Goal: Task Accomplishment & Management: Use online tool/utility

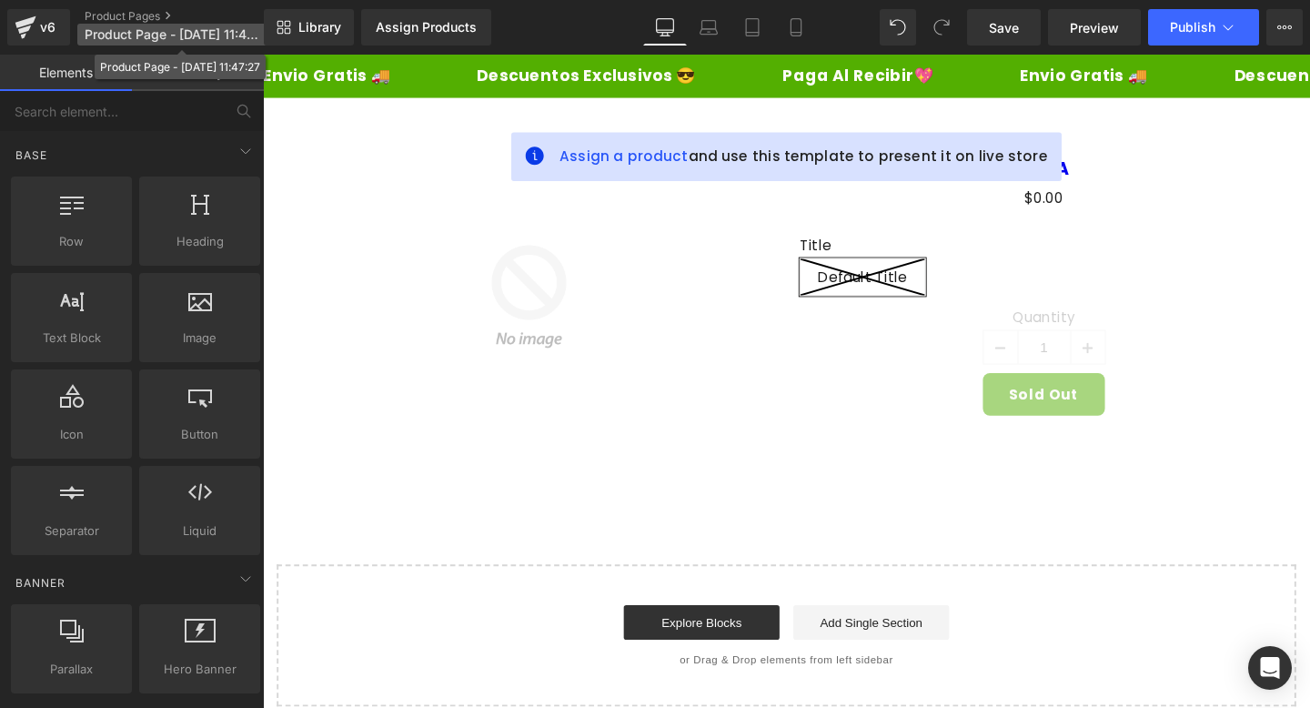
click at [196, 27] on span "Product Page - [DATE] 11:47:27" at bounding box center [172, 34] width 175 height 15
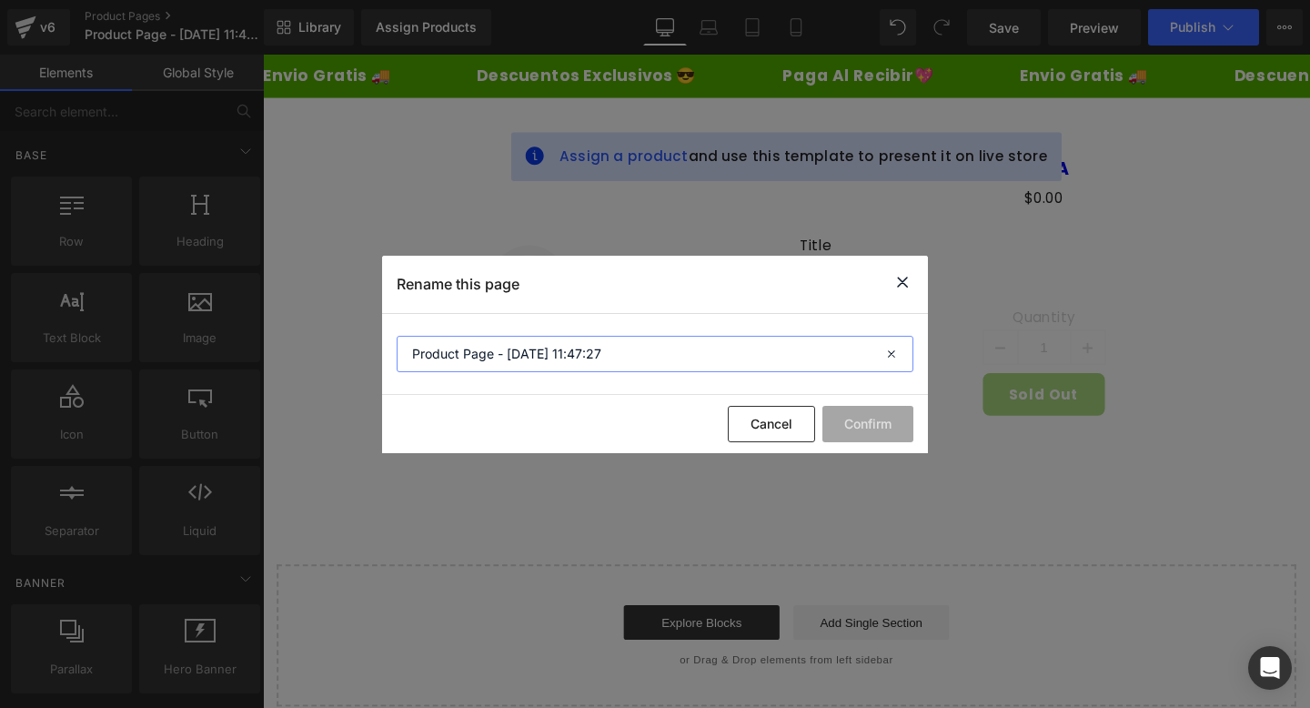
click at [597, 350] on input "Product Page - [DATE] 11:47:27" at bounding box center [655, 354] width 517 height 36
type input "WHITE64"
click at [884, 421] on button "Confirm" at bounding box center [867, 424] width 91 height 36
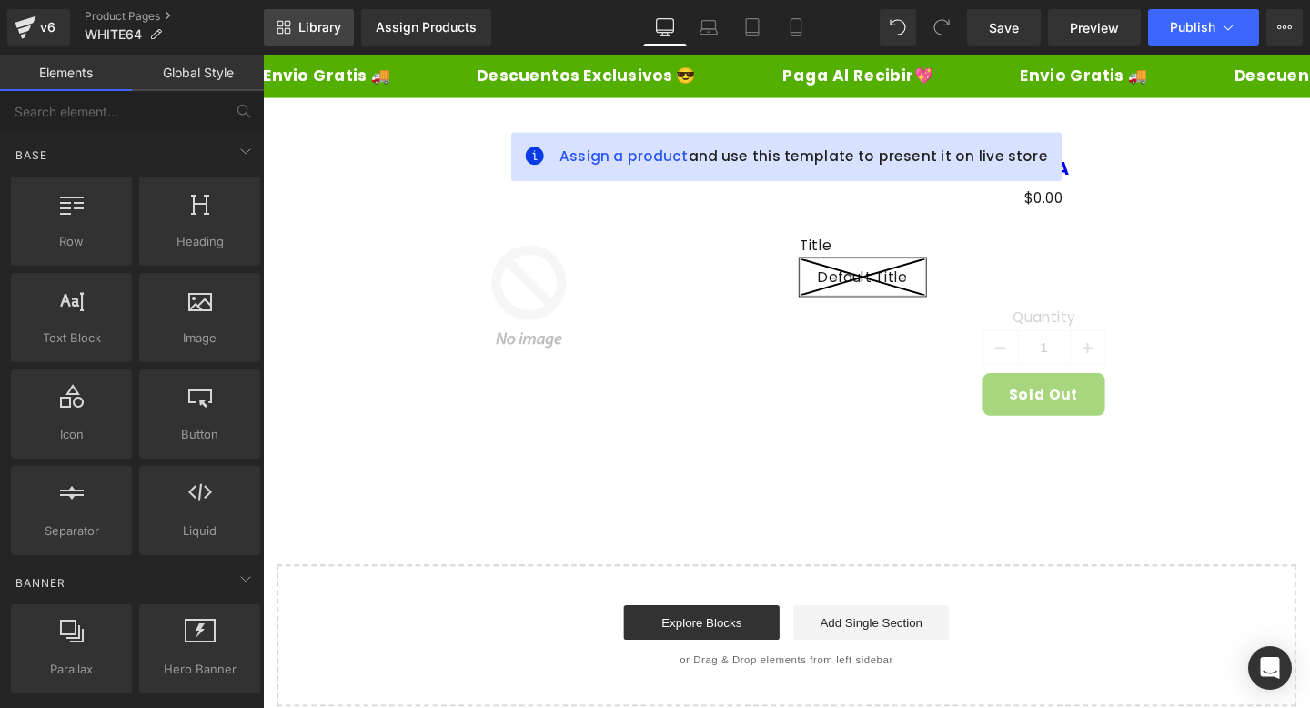
click at [316, 29] on span "Library" at bounding box center [319, 27] width 43 height 16
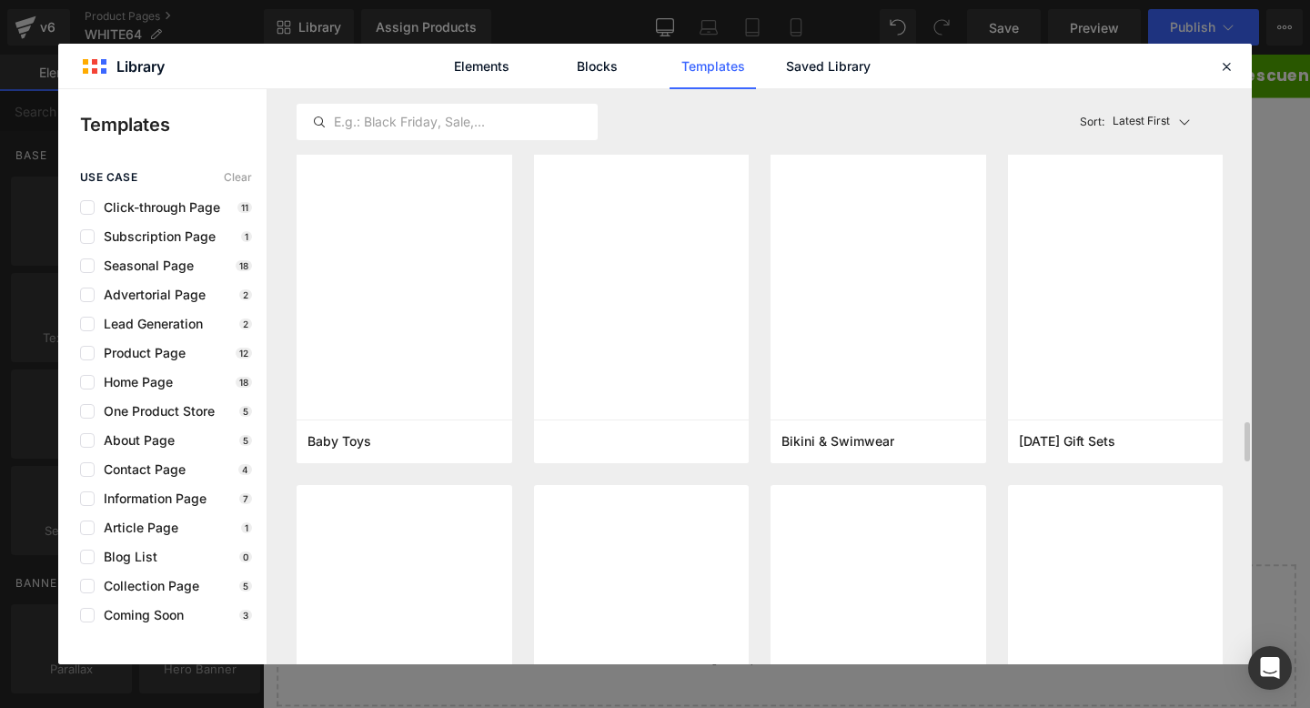
scroll to position [4543, 0]
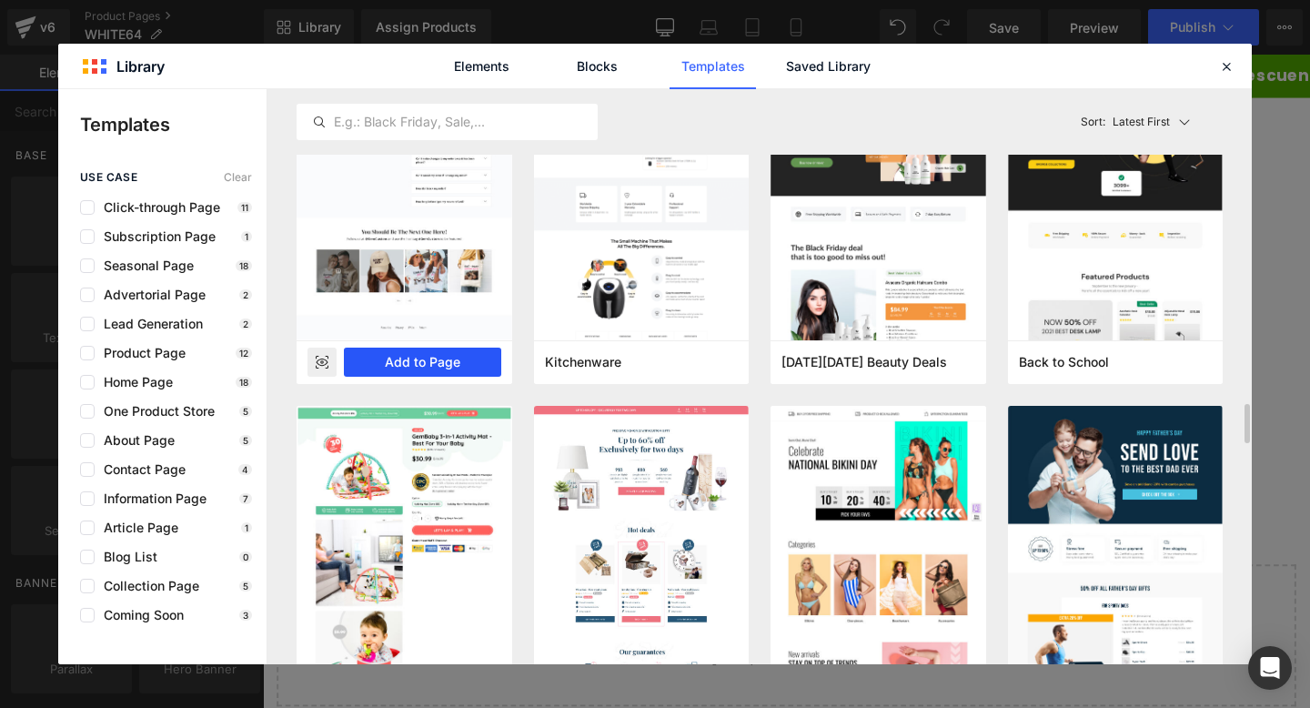
click at [456, 365] on button "Add to Page" at bounding box center [422, 361] width 157 height 29
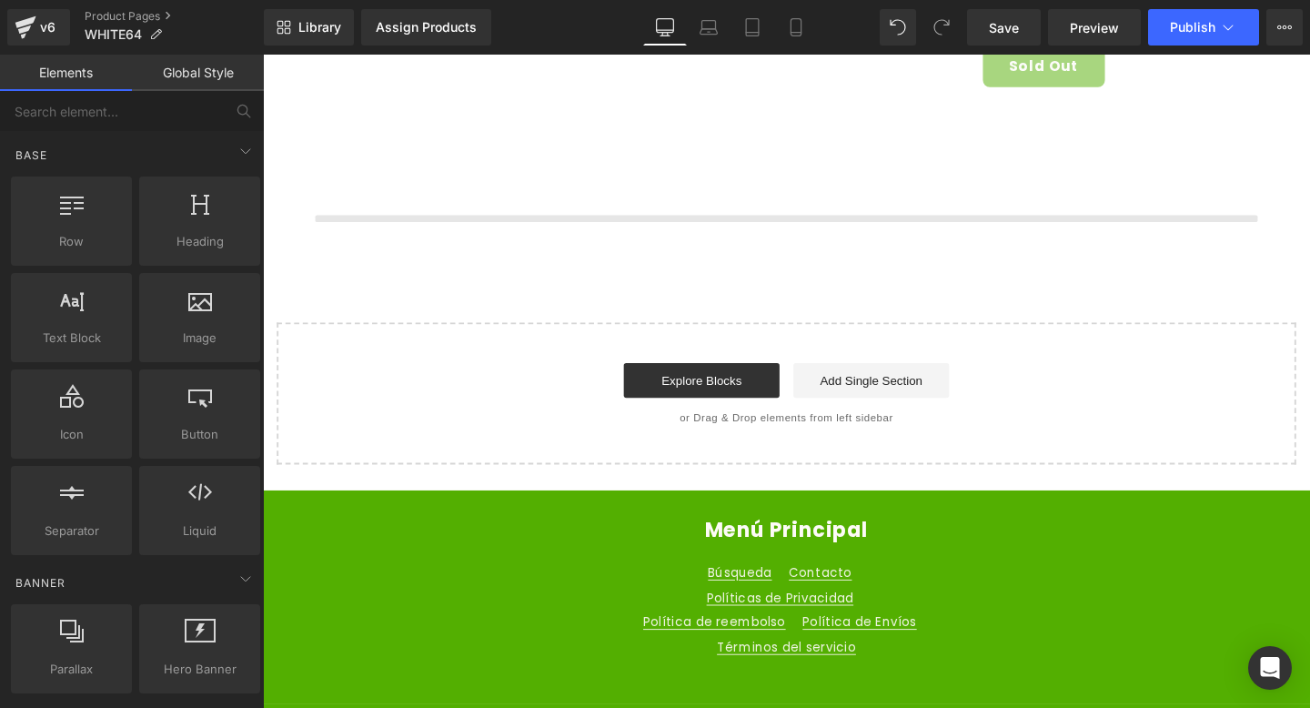
scroll to position [354, 0]
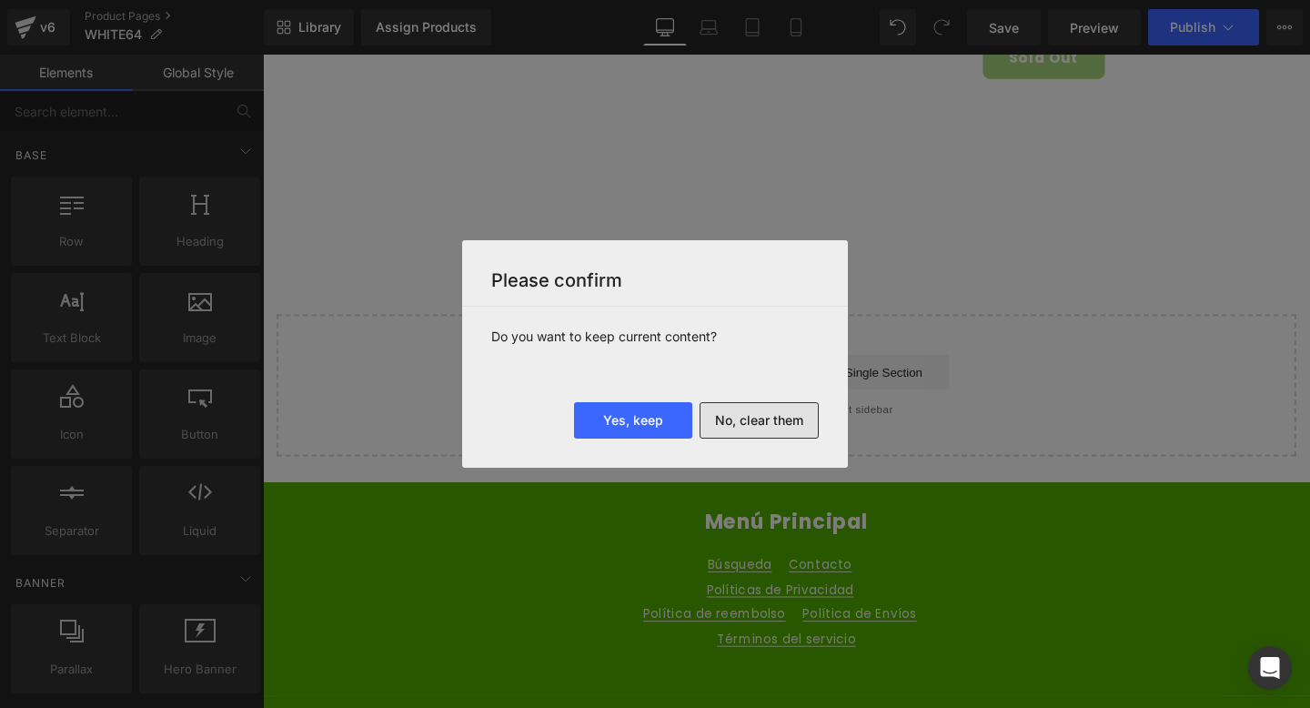
click at [755, 417] on button "No, clear them" at bounding box center [758, 420] width 119 height 36
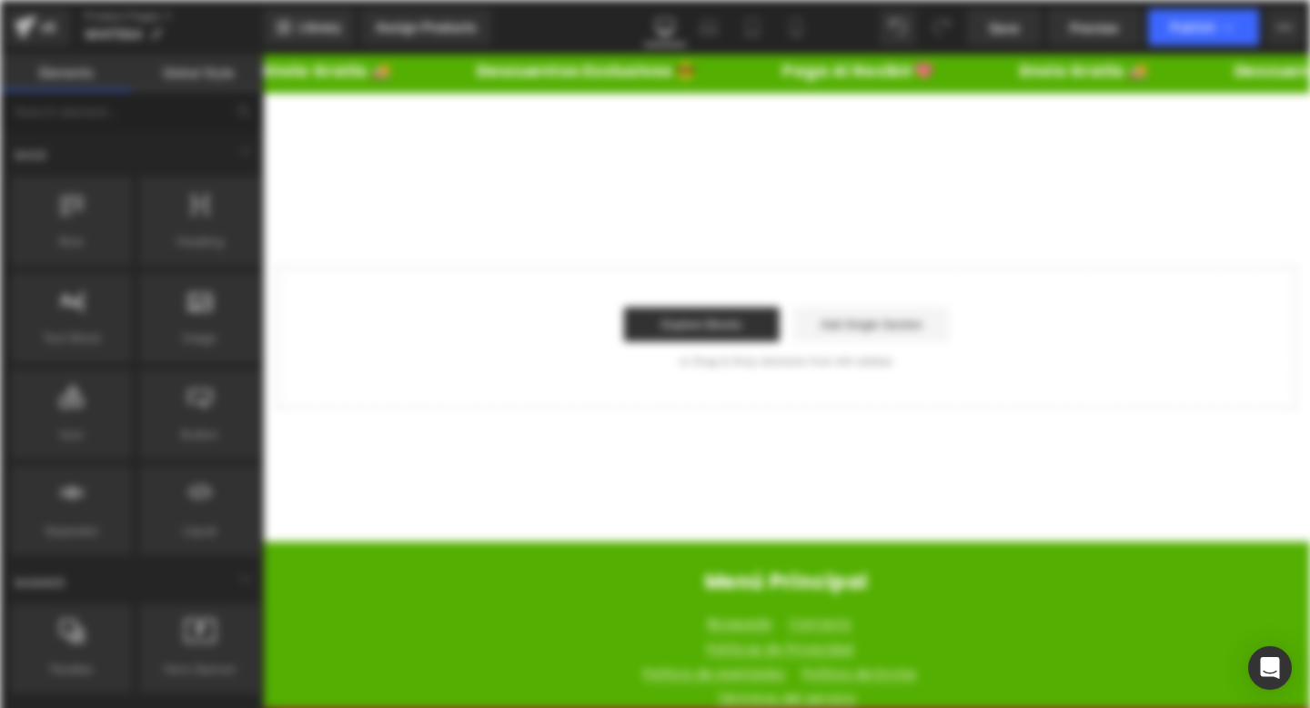
scroll to position [0, 0]
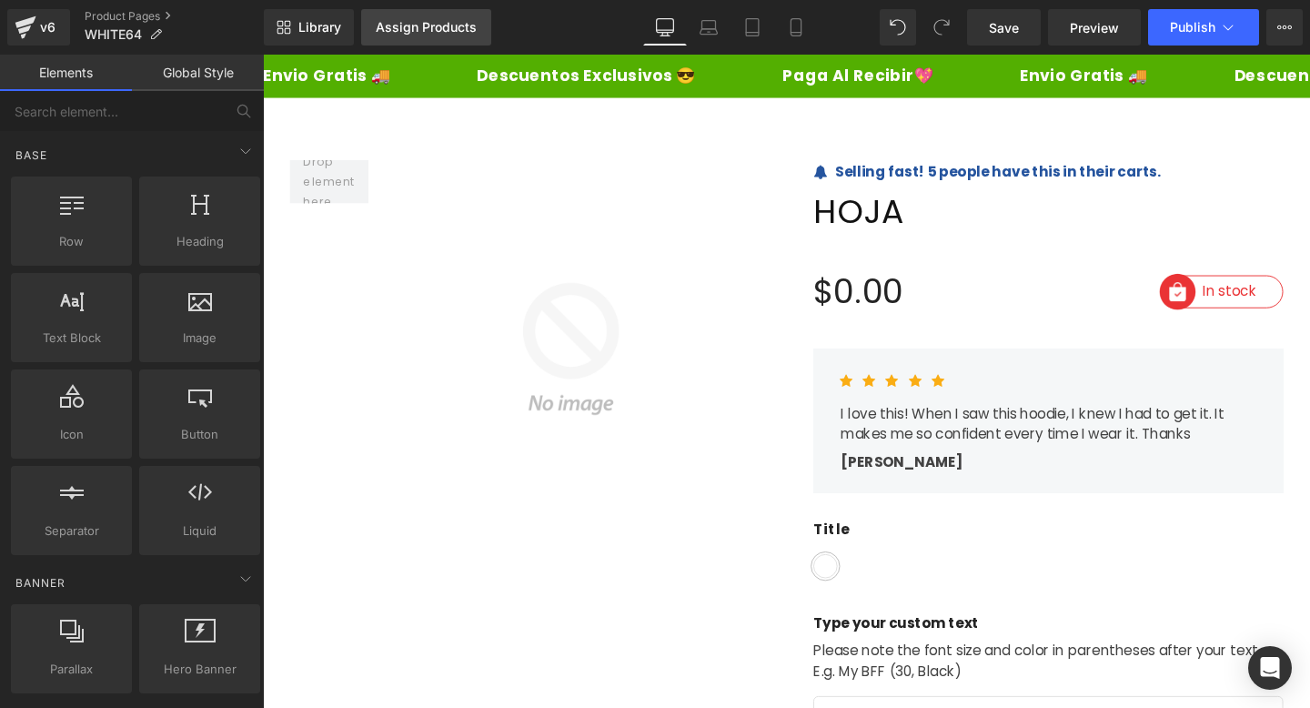
click at [424, 25] on div "Assign Products" at bounding box center [426, 27] width 101 height 15
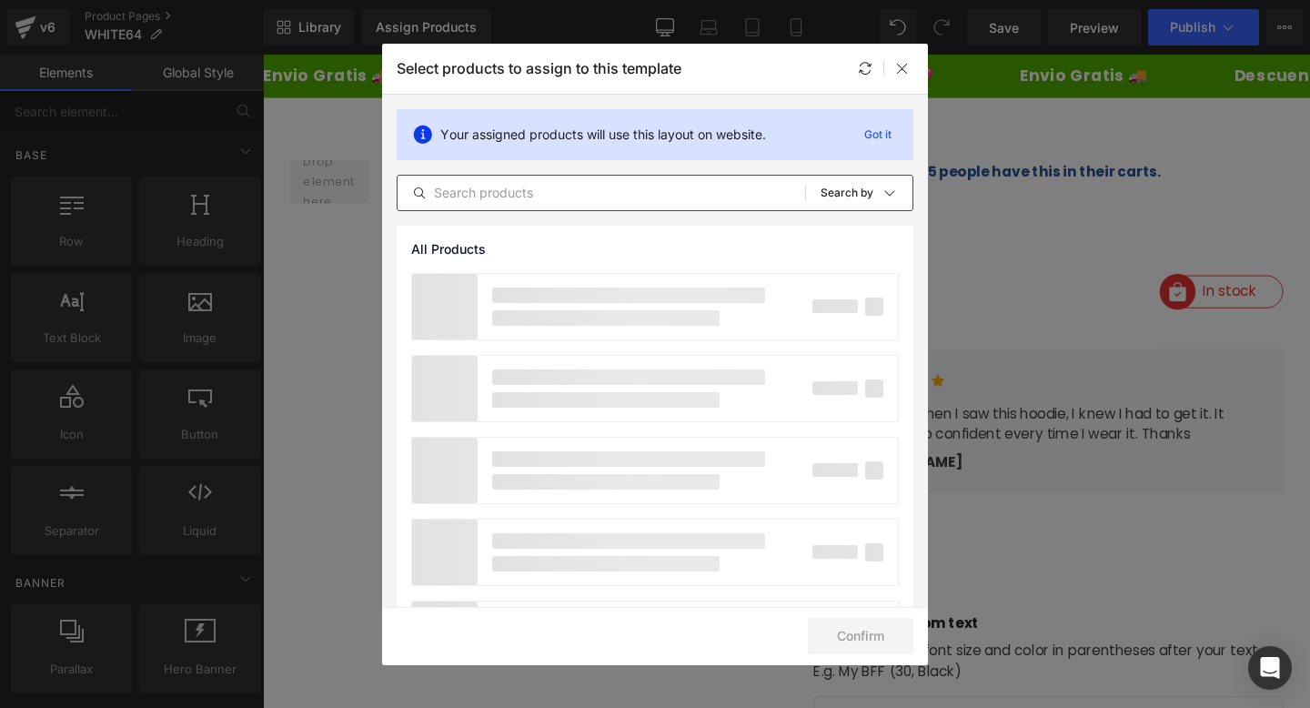
click at [480, 198] on input "text" at bounding box center [600, 193] width 407 height 22
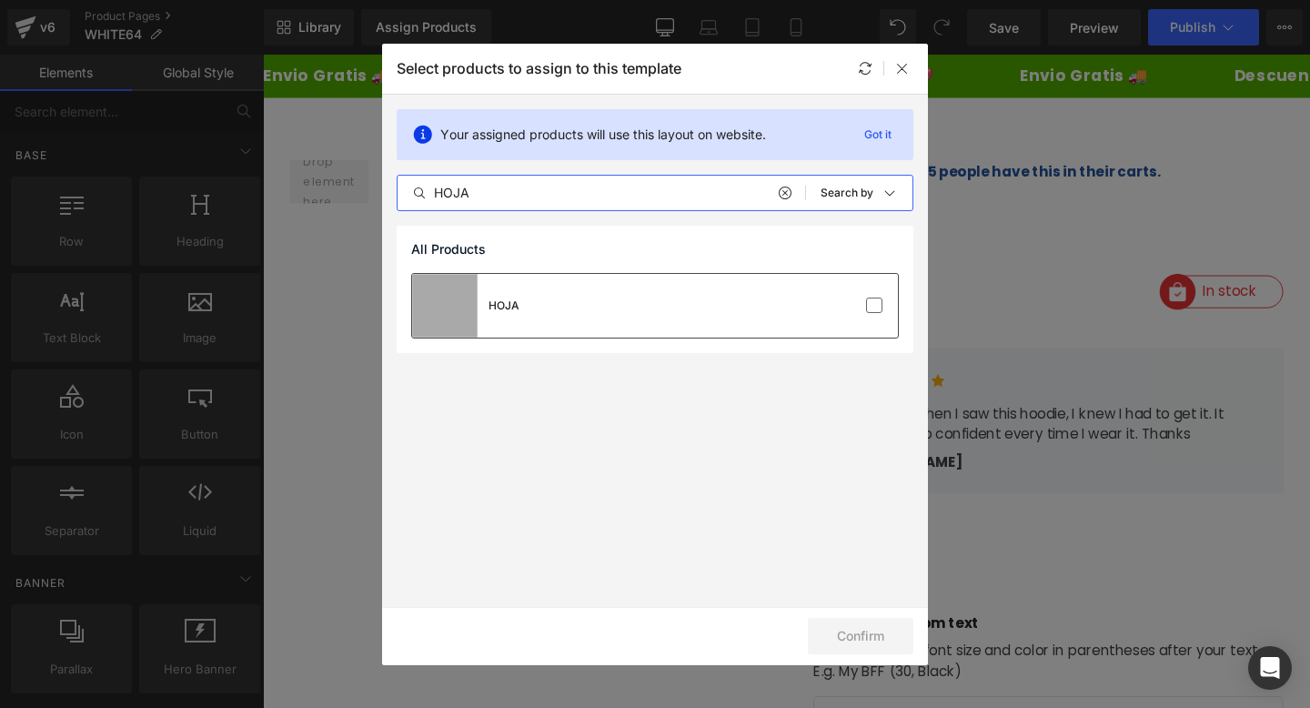
type input "HOJA"
click at [607, 313] on div "HOJA" at bounding box center [655, 306] width 486 height 64
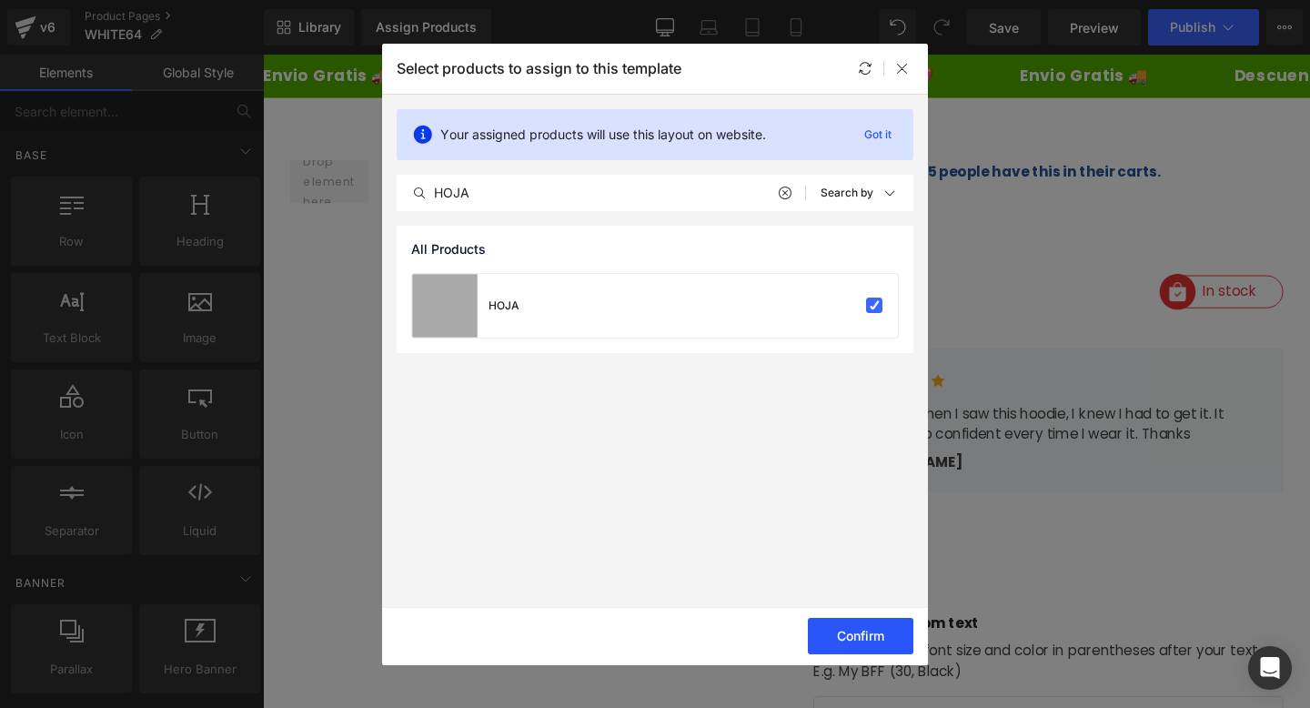
click at [855, 634] on button "Confirm" at bounding box center [860, 635] width 105 height 36
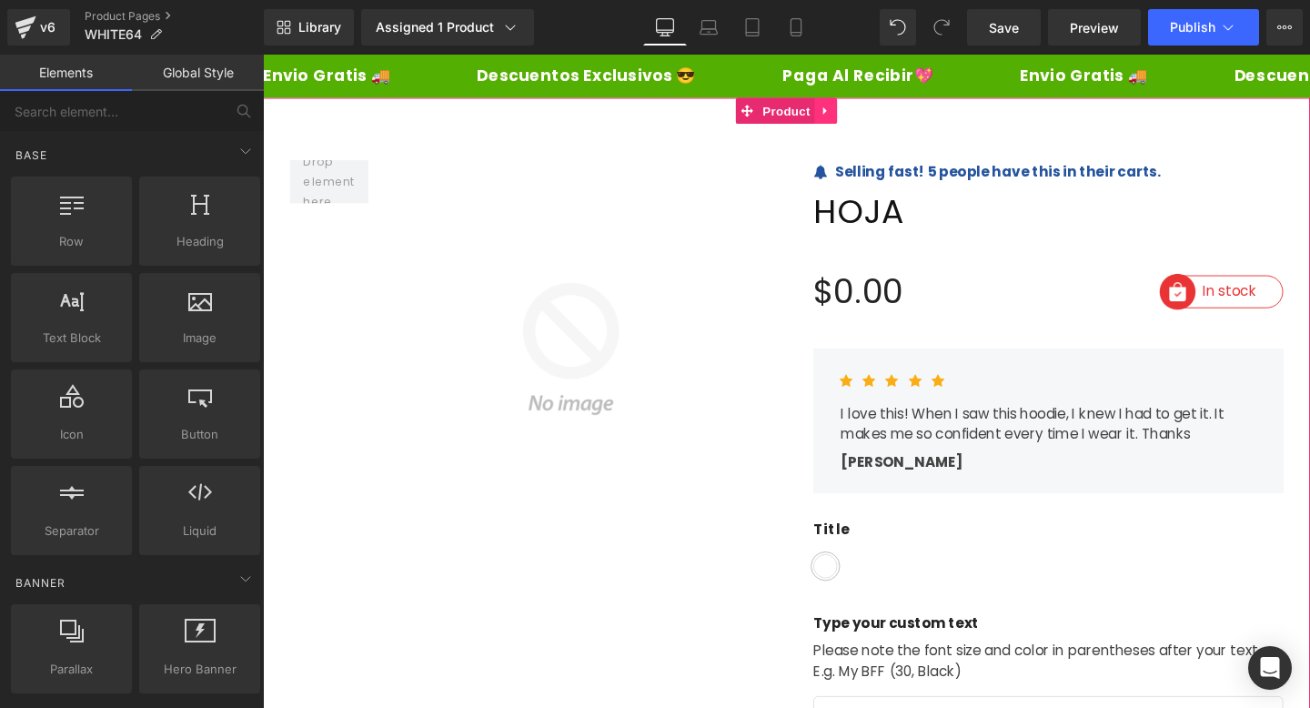
click at [858, 114] on icon at bounding box center [854, 114] width 13 height 14
click at [870, 114] on icon at bounding box center [866, 113] width 13 height 13
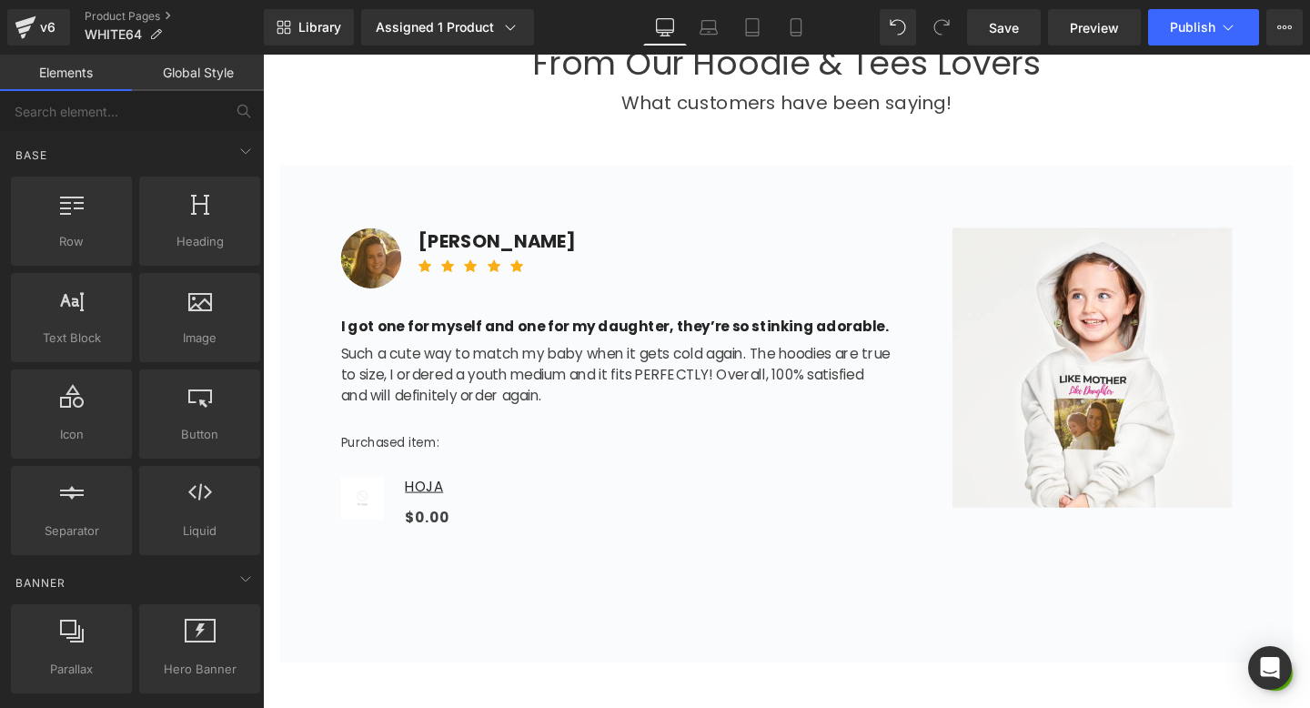
scroll to position [1355, 0]
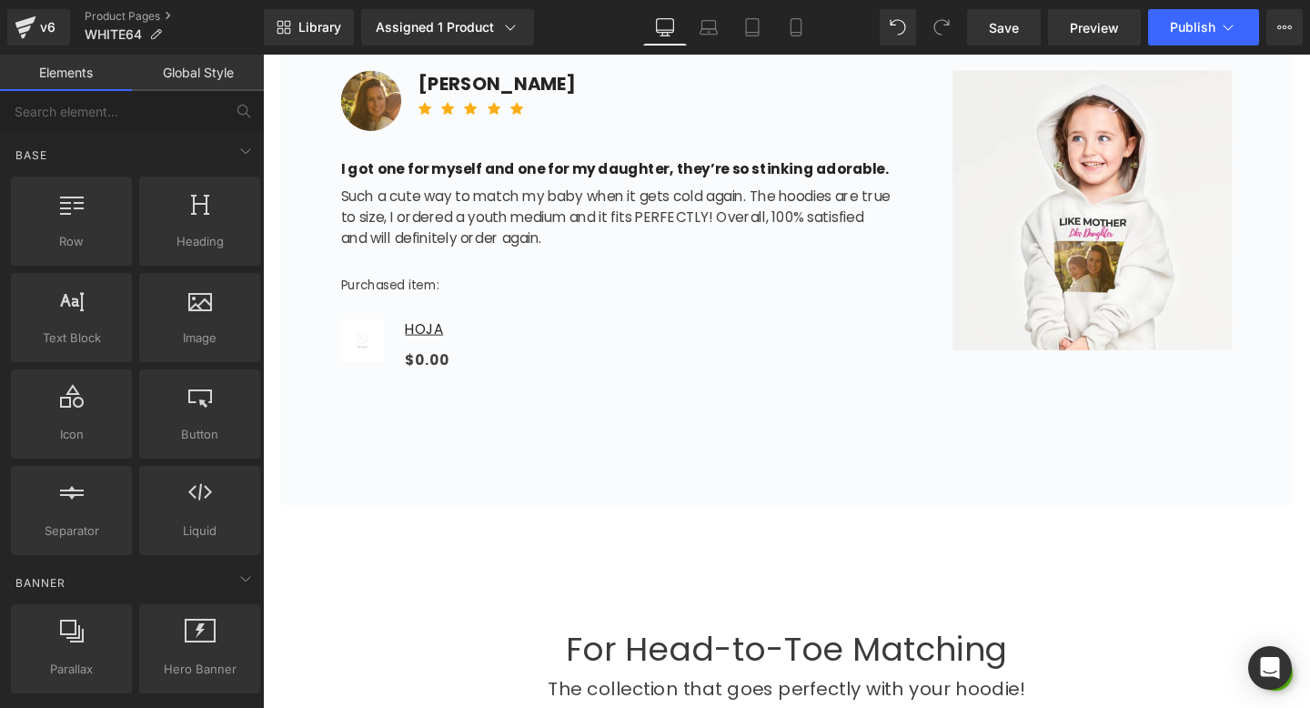
click at [461, 366] on div "$0.00 $0 (P) Price" at bounding box center [690, 376] width 557 height 26
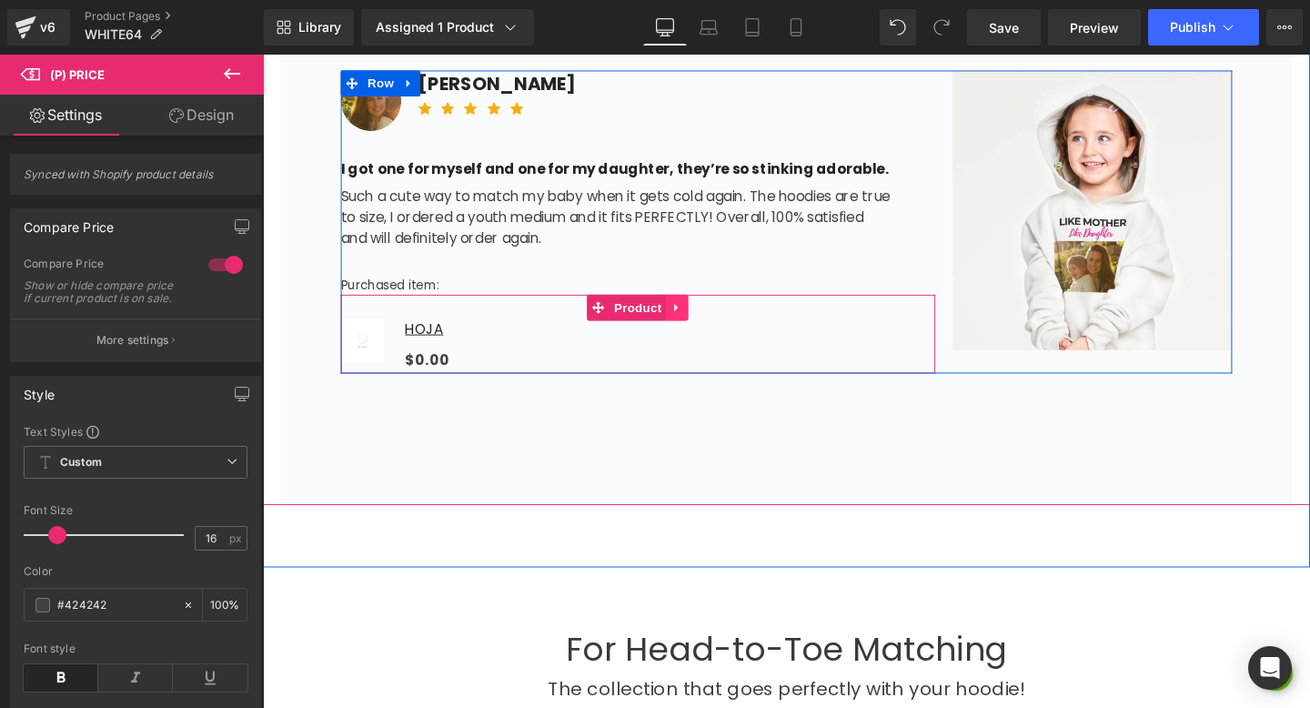
click at [693, 325] on icon at bounding box center [698, 320] width 13 height 14
click at [716, 321] on icon at bounding box center [710, 320] width 13 height 13
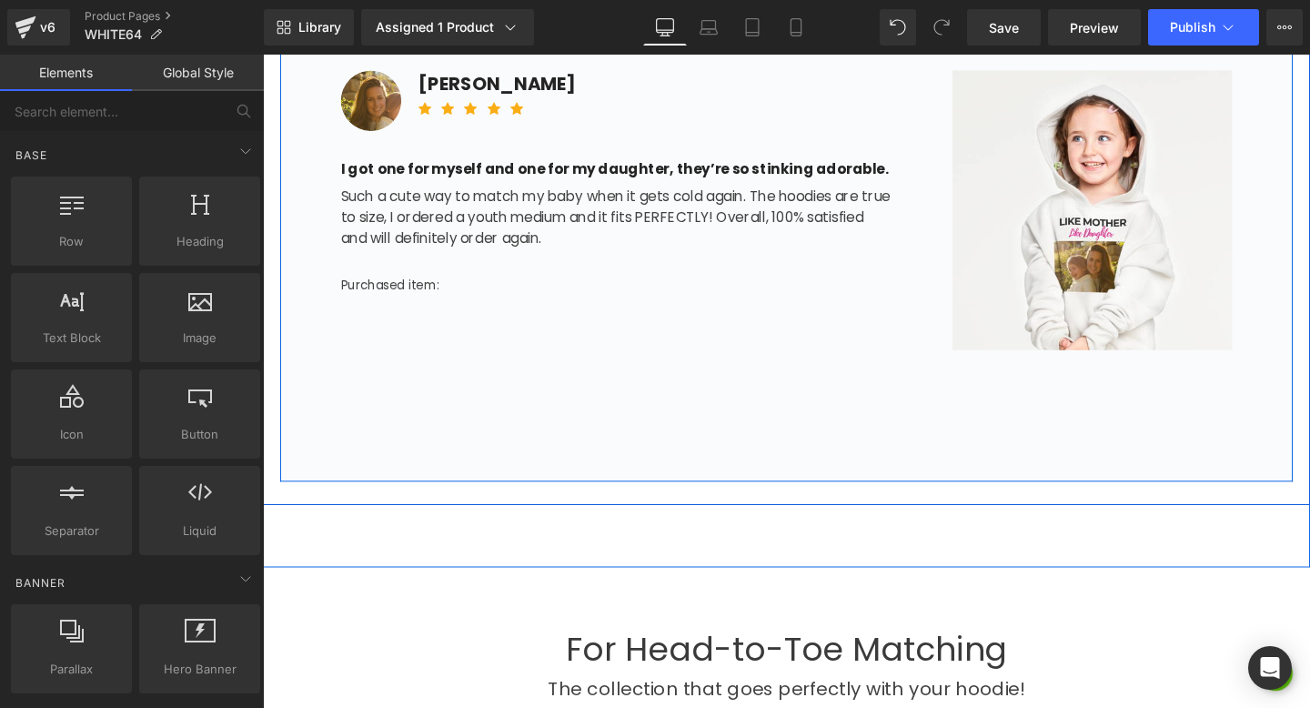
click at [646, 385] on div "Image [PERSON_NAME] Text Block Icon Icon Icon Icon Icon Icon List Hoz Row I got…" at bounding box center [813, 253] width 1064 height 497
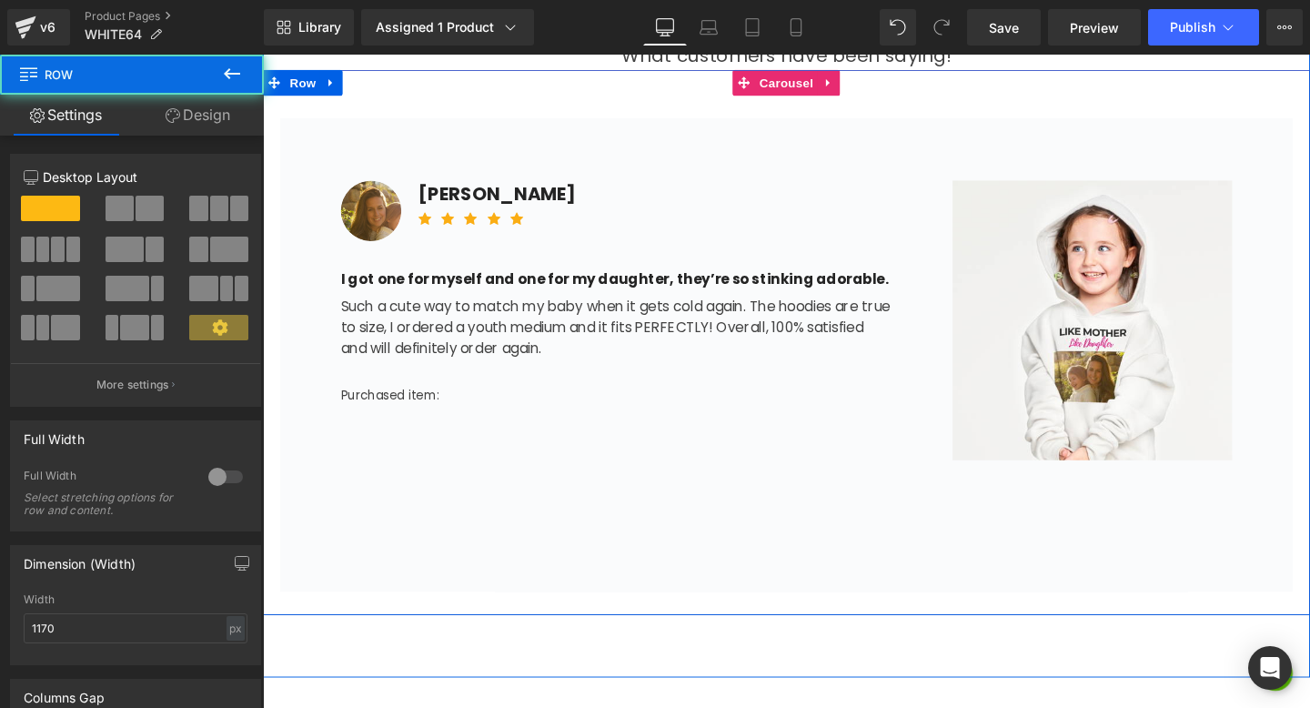
scroll to position [1212, 0]
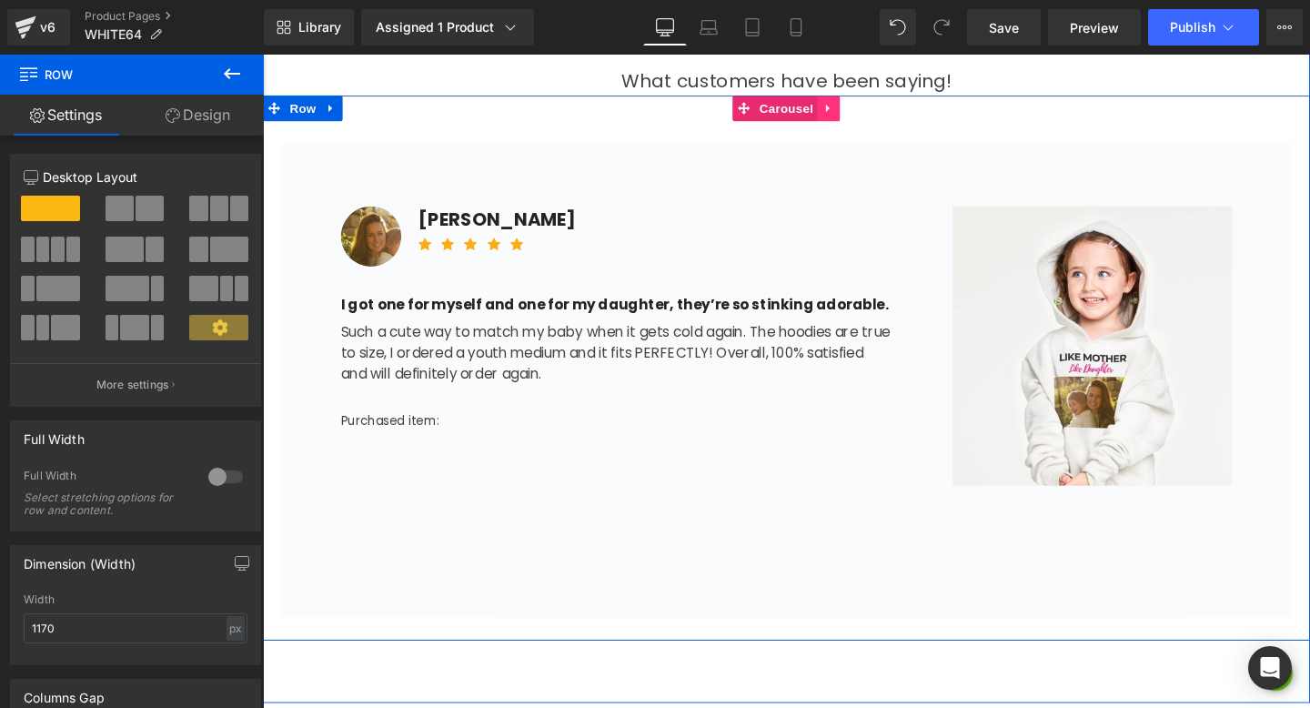
click at [856, 115] on icon at bounding box center [857, 111] width 13 height 14
click at [864, 114] on icon at bounding box center [869, 111] width 13 height 13
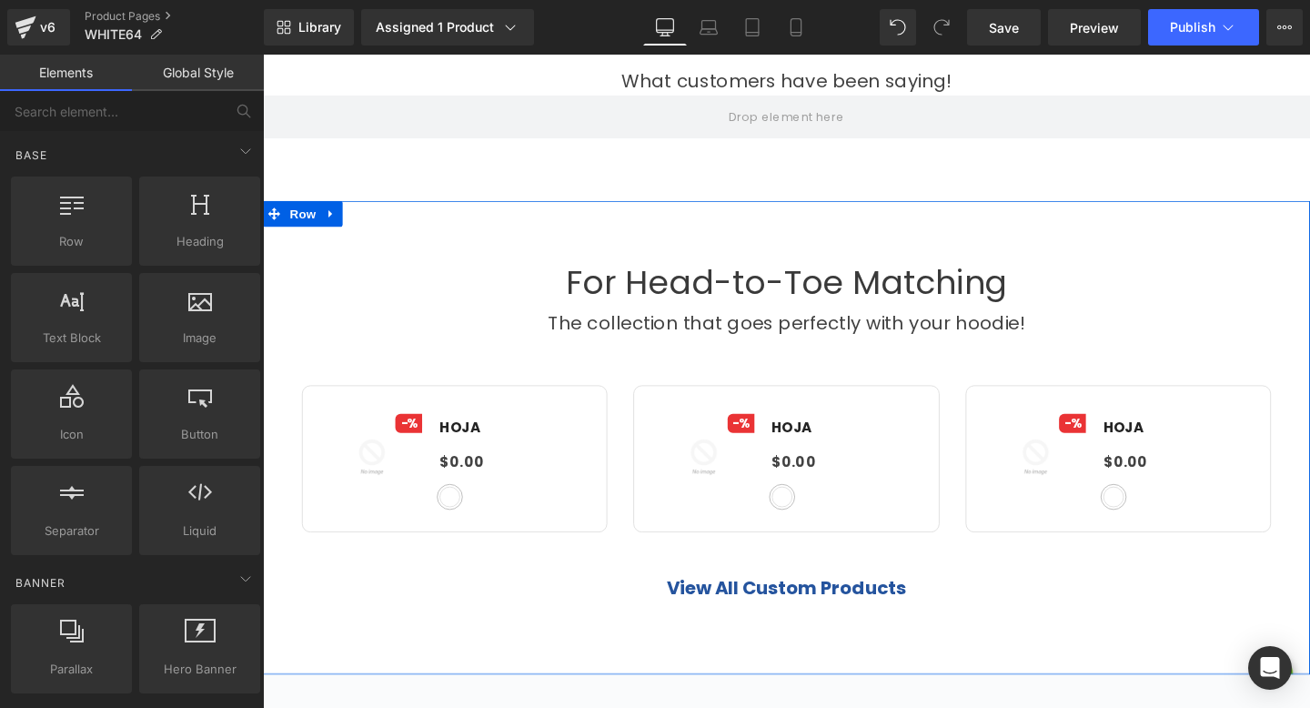
click at [754, 234] on div "For Head-to-Toe Matching Heading The collection that goes perfectly with your h…" at bounding box center [813, 456] width 1100 height 497
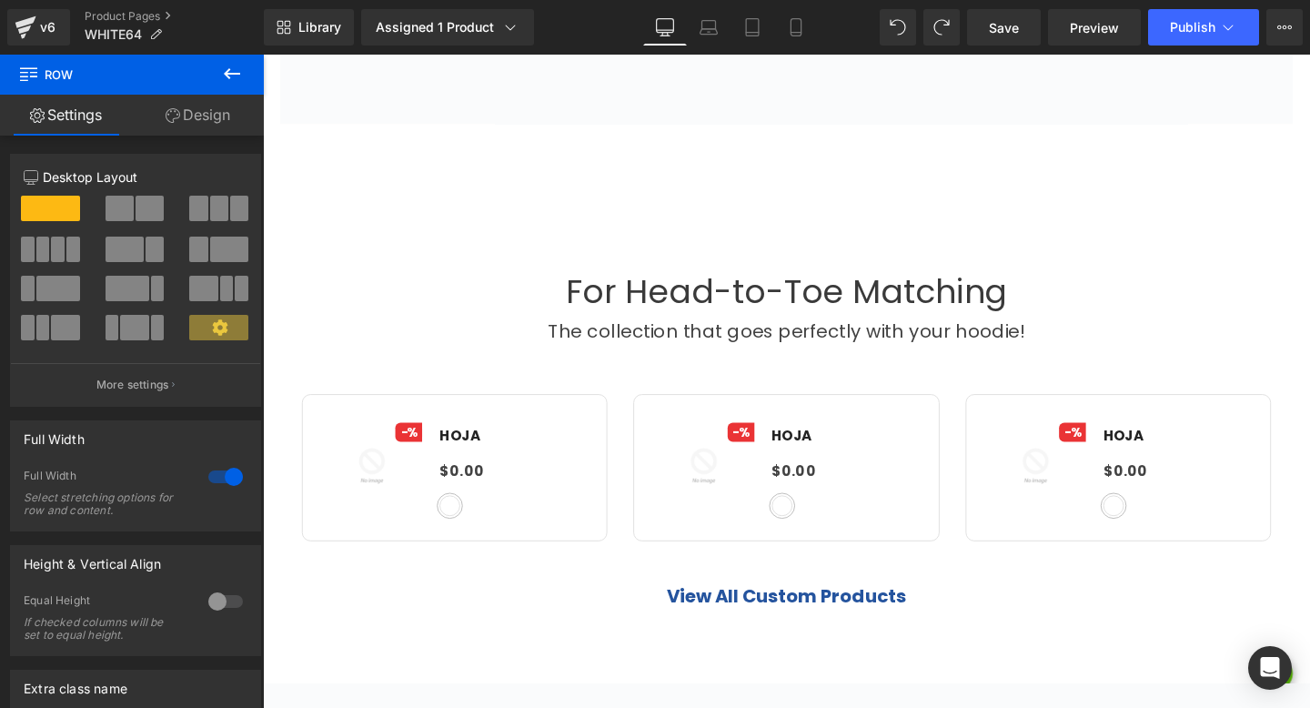
scroll to position [1741, 0]
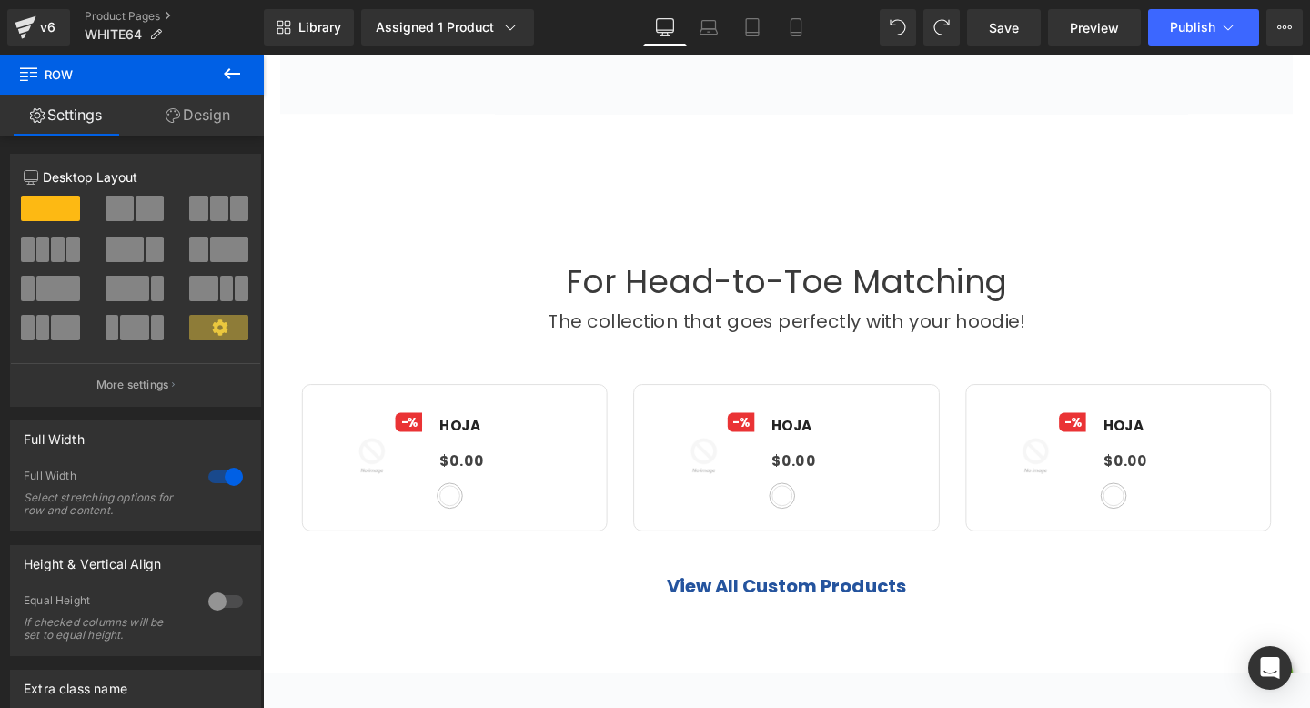
click at [263, 55] on div at bounding box center [263, 55] width 0 height 0
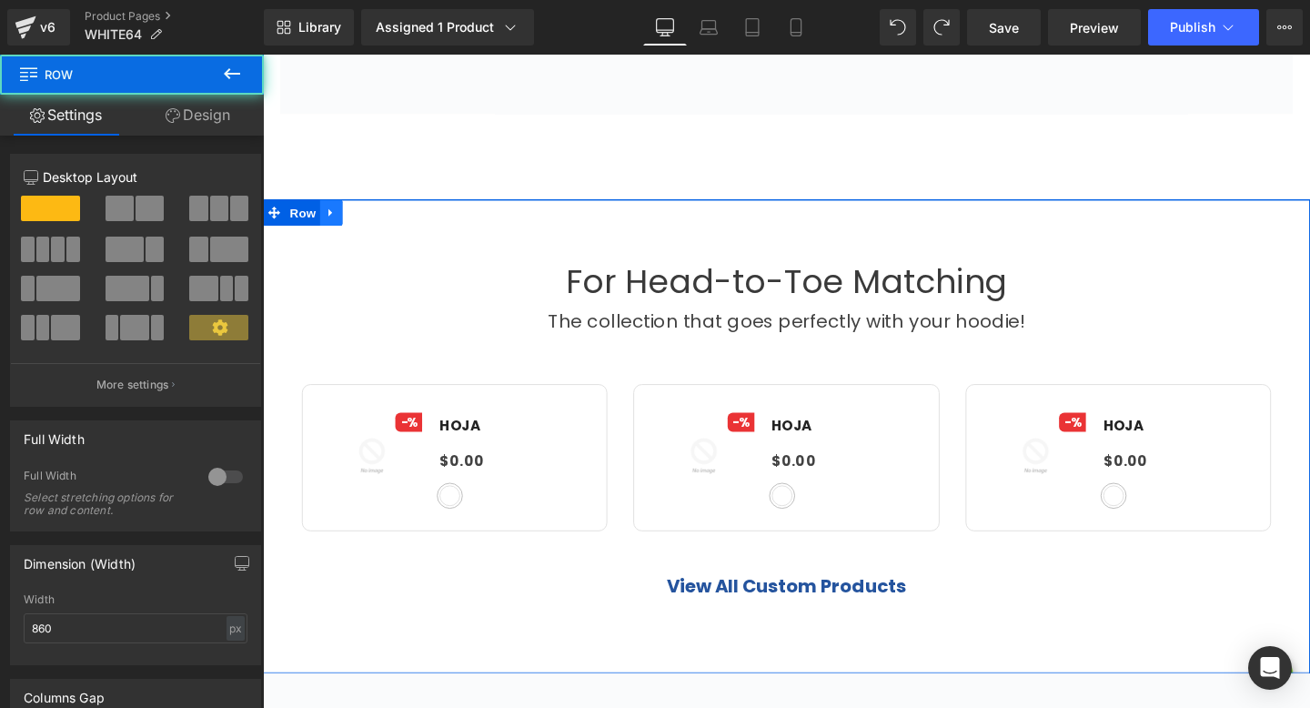
click at [324, 216] on link at bounding box center [335, 220] width 24 height 27
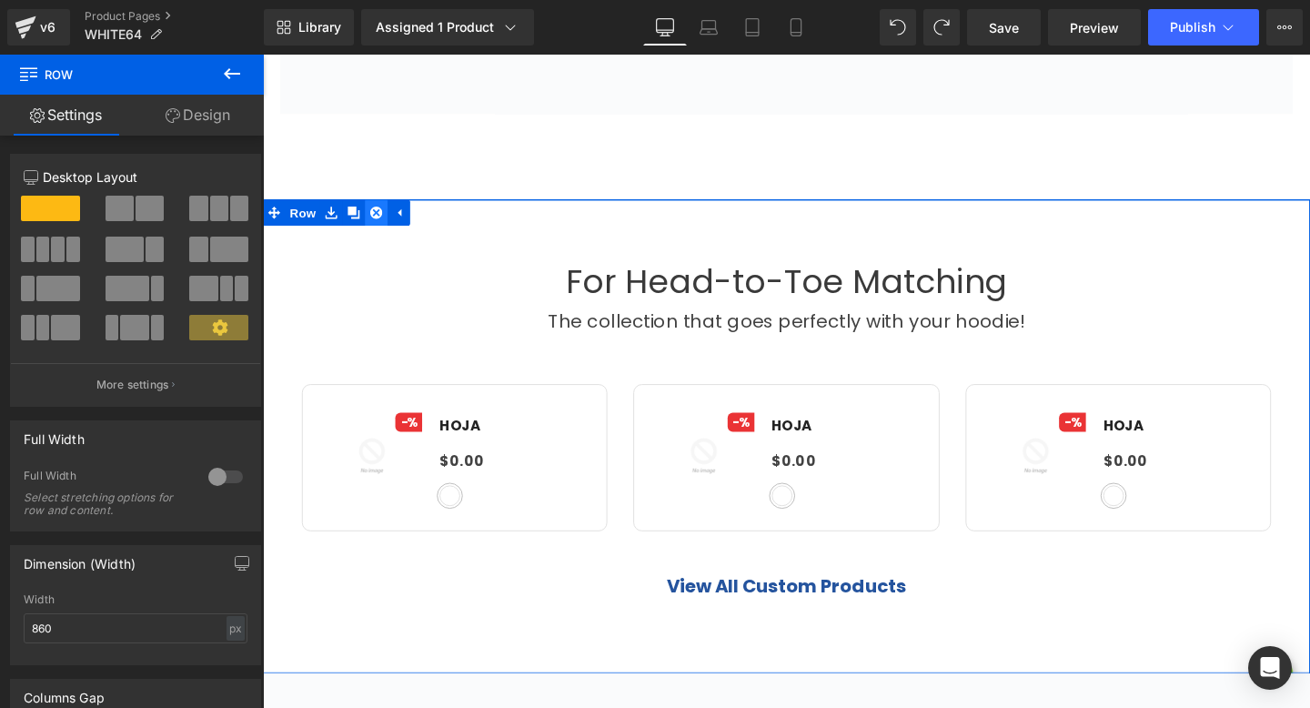
click at [376, 219] on icon at bounding box center [382, 221] width 13 height 13
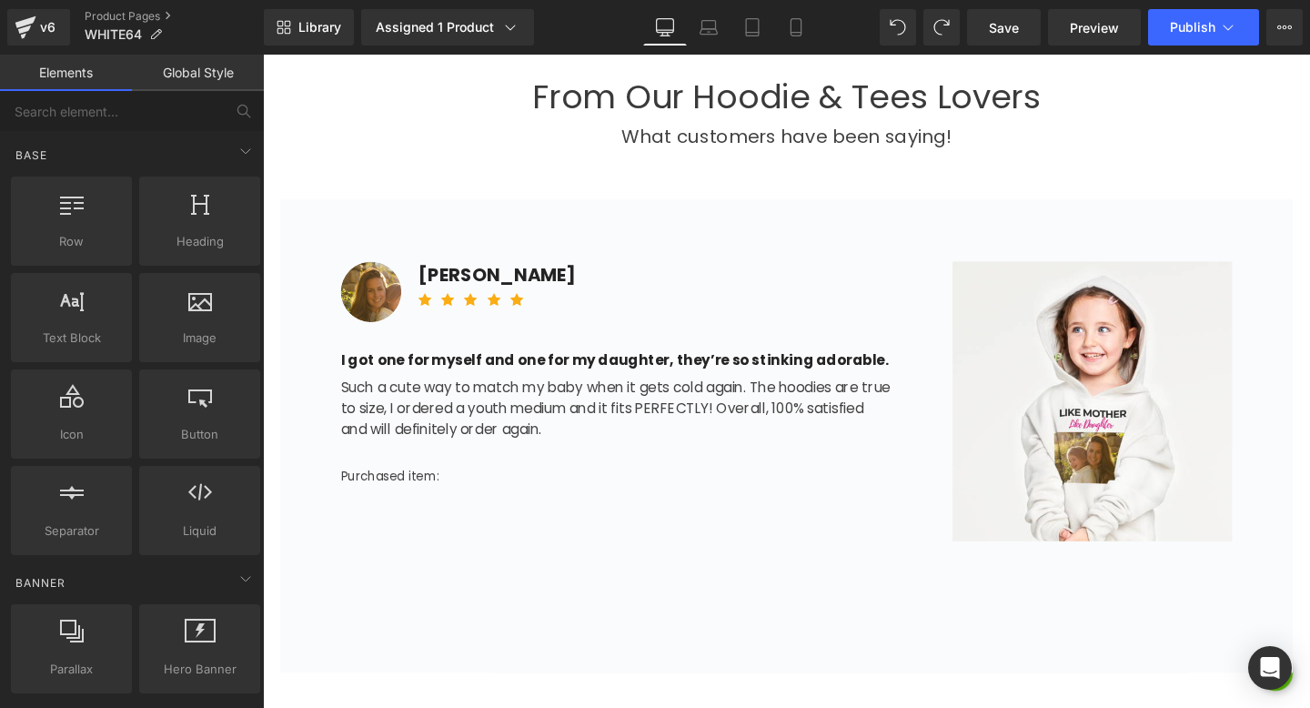
scroll to position [1021, 0]
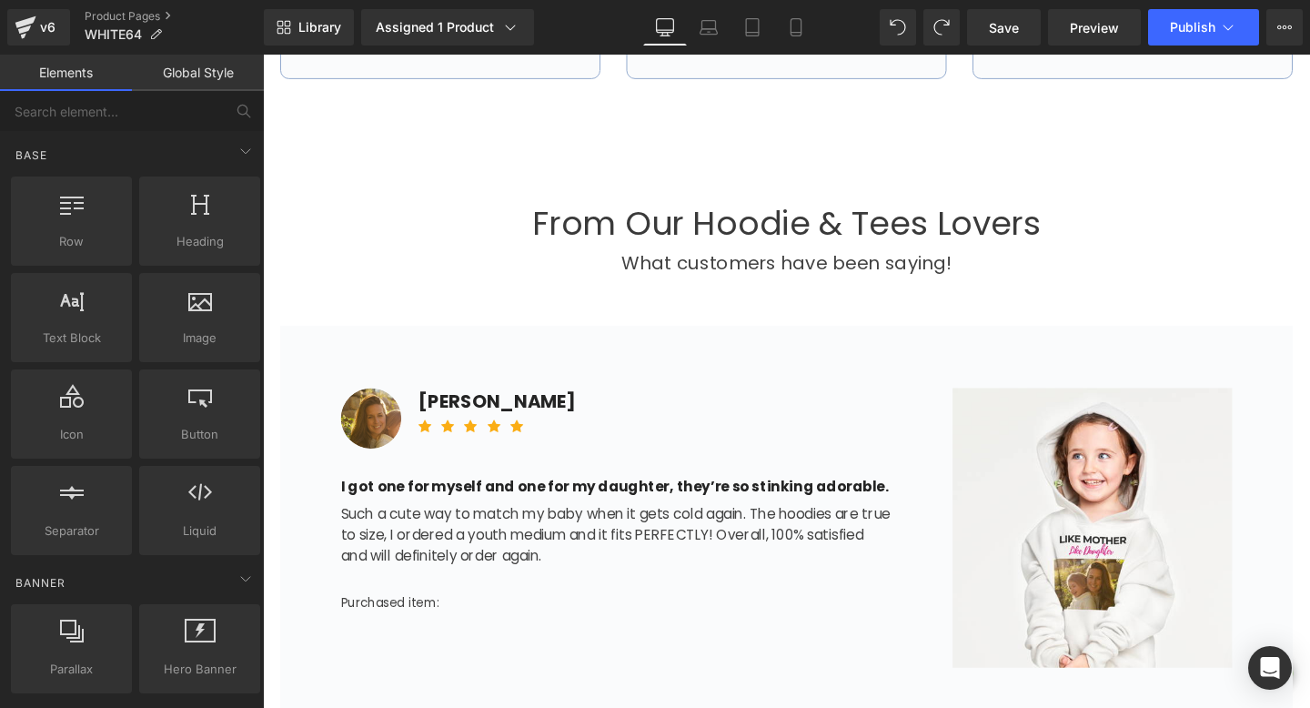
click at [631, 350] on div "Image [PERSON_NAME] Text Block Icon Icon Icon Icon Icon Icon List Hoz Row I got…" at bounding box center [813, 587] width 1064 height 497
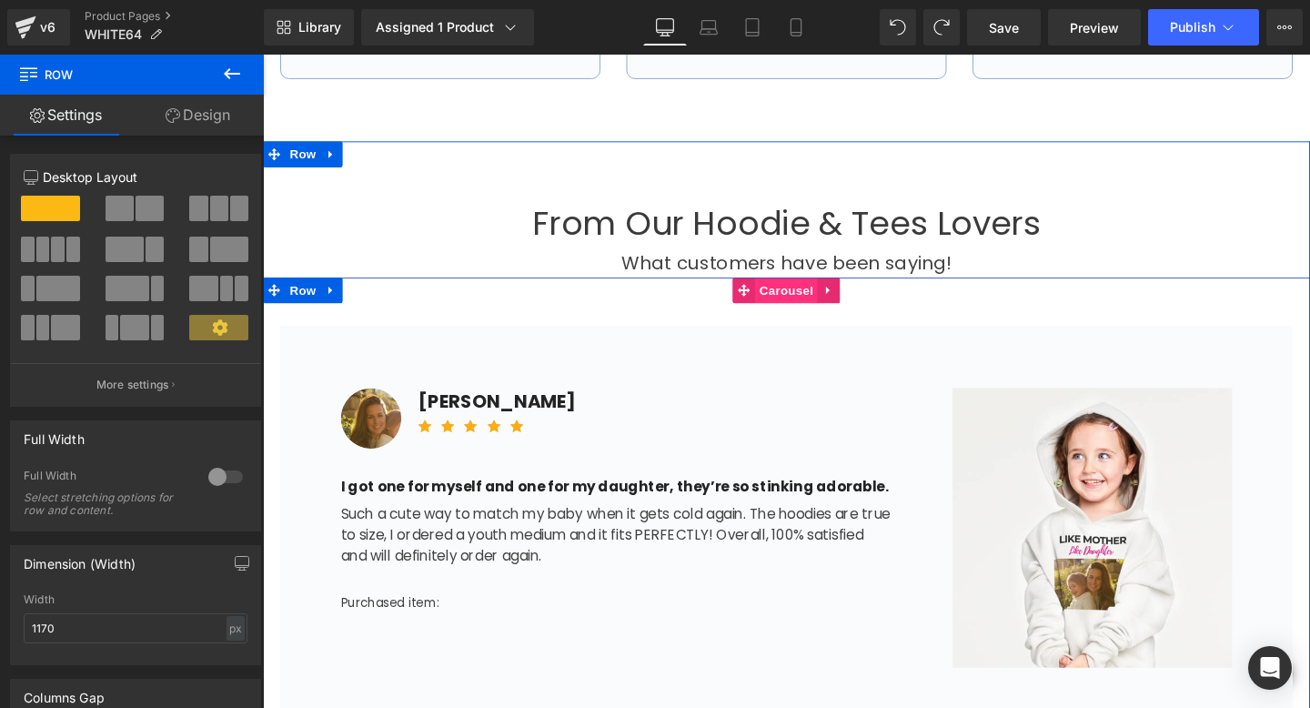
click at [780, 304] on span "Carousel" at bounding box center [812, 301] width 65 height 27
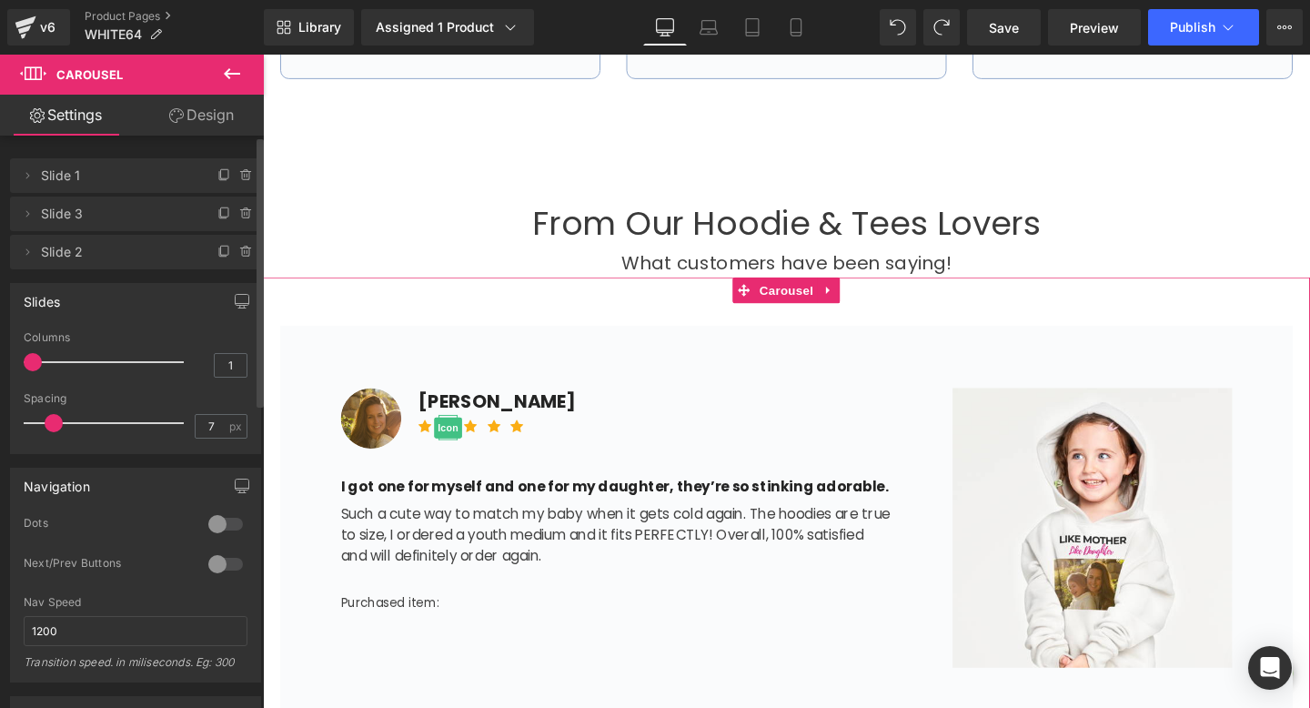
click at [123, 219] on span "Slide 3" at bounding box center [117, 213] width 153 height 35
click at [136, 256] on span "Slide 2" at bounding box center [117, 252] width 153 height 35
drag, startPoint x: 52, startPoint y: 421, endPoint x: 23, endPoint y: 430, distance: 30.5
click at [8, 420] on div "Slides 1 Columns 1 1 Columns 1 1 Columns 1 1 Columns 1 3px Spacing 3 px 5px Spa…" at bounding box center [136, 361] width 272 height 185
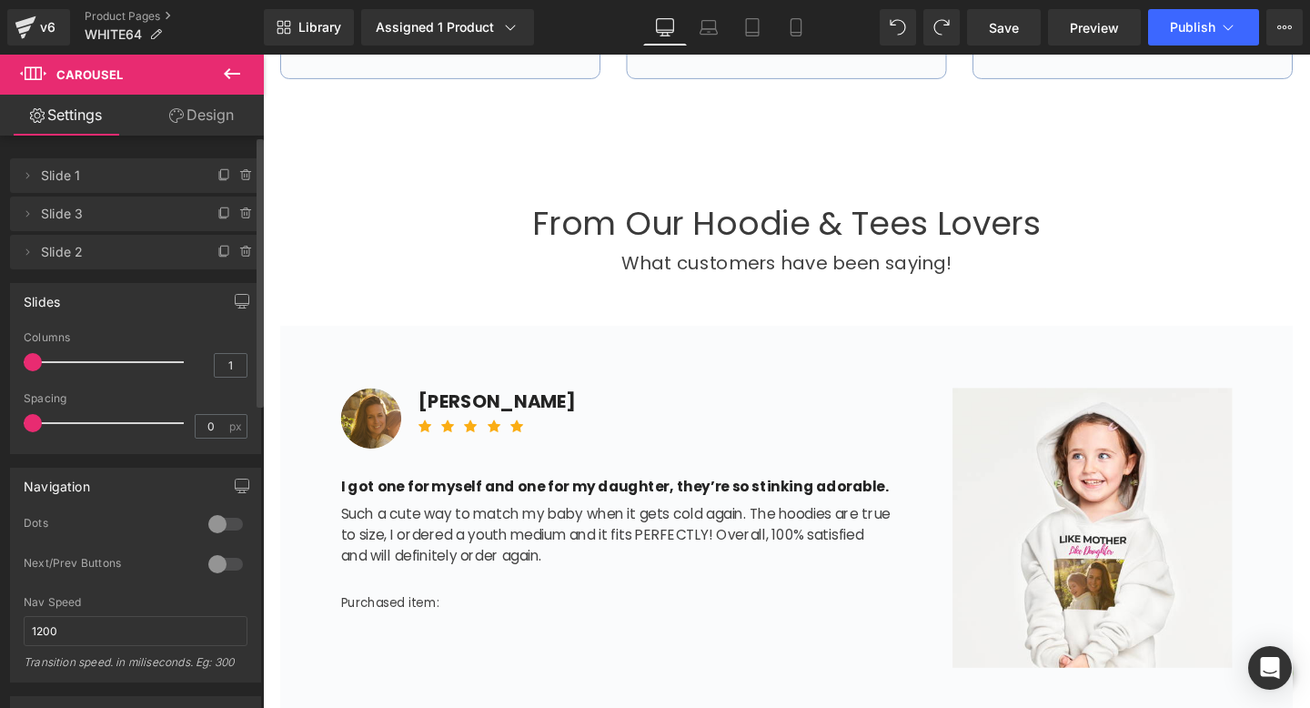
drag, startPoint x: 23, startPoint y: 430, endPoint x: 56, endPoint y: 419, distance: 35.4
click at [16, 430] on div "1 Columns 1 1 Columns 1 1 Columns 1 1 Columns 1 0px Spacing 0 px 5px Spacing 5 …" at bounding box center [135, 392] width 249 height 122
drag, startPoint x: 56, startPoint y: 419, endPoint x: 67, endPoint y: 420, distance: 11.0
click at [69, 421] on span at bounding box center [60, 423] width 18 height 18
type input "13"
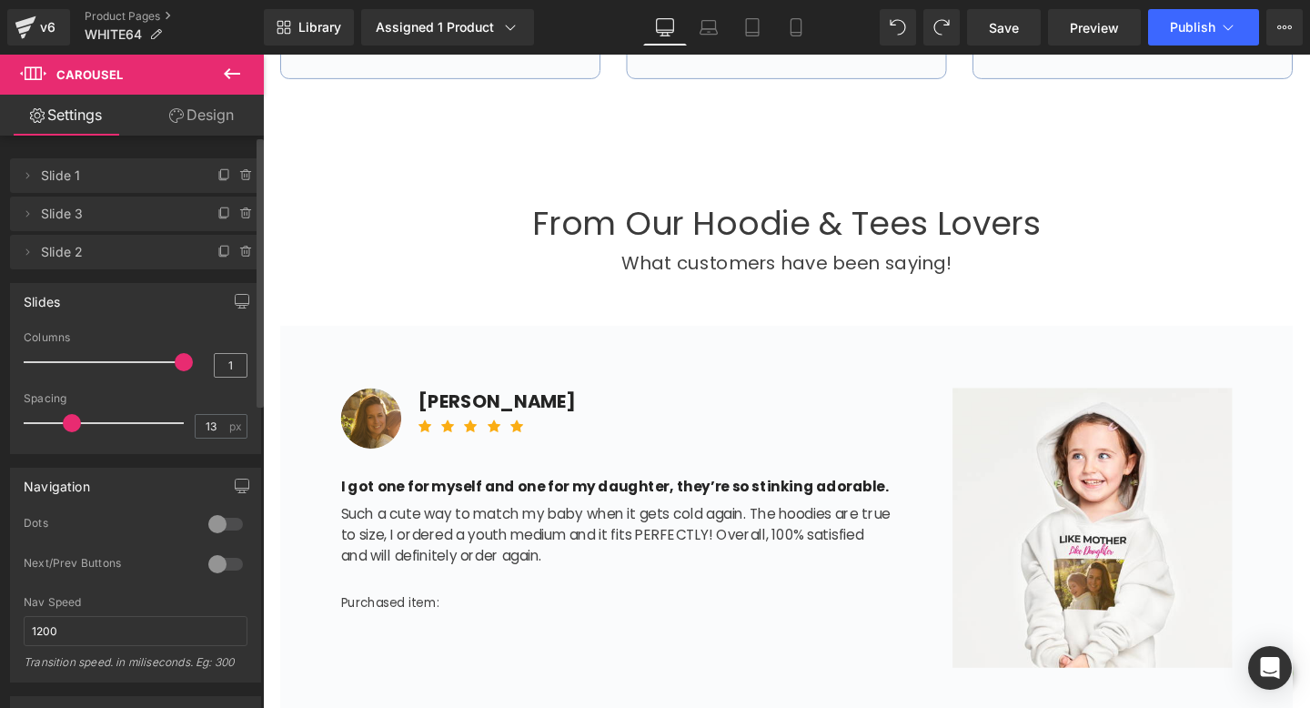
type input "6"
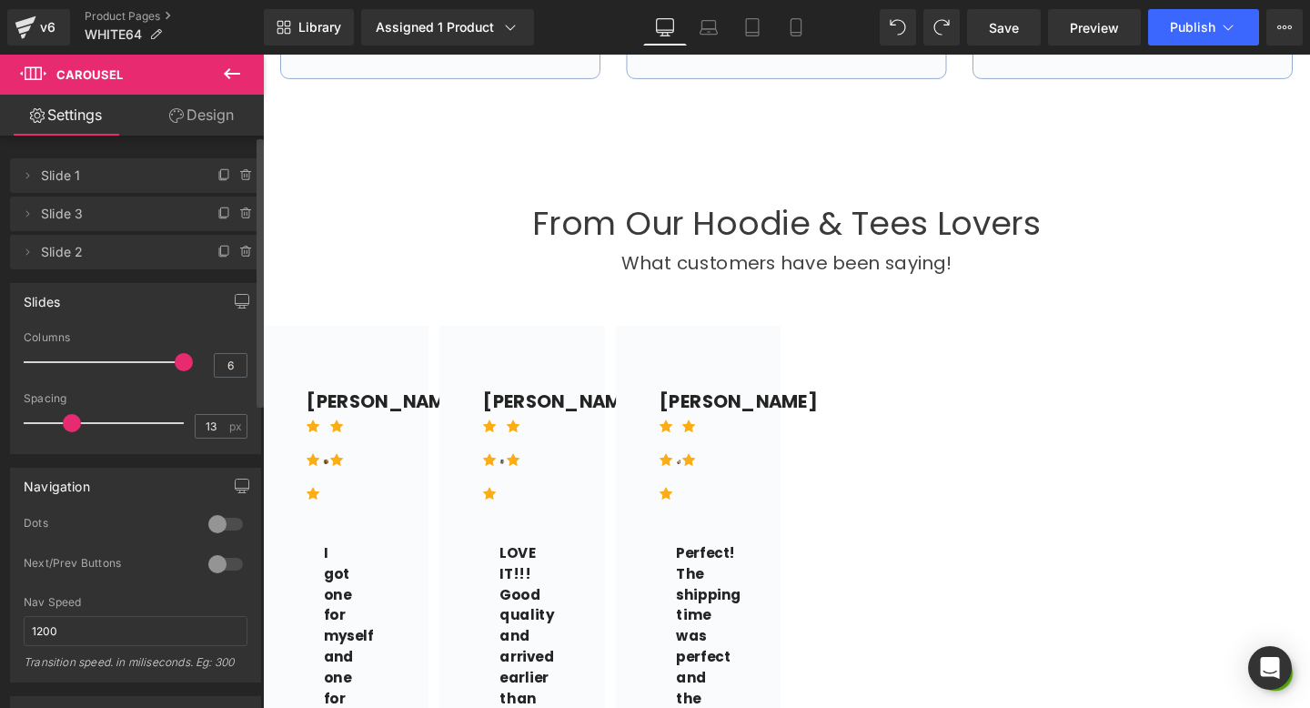
drag, startPoint x: 105, startPoint y: 363, endPoint x: 242, endPoint y: 364, distance: 137.3
click at [242, 364] on div "6 Columns 6 1 Columns 1 1 Columns 1 1 Columns 1 13px Spacing 13 px 5px Spacing …" at bounding box center [135, 392] width 249 height 122
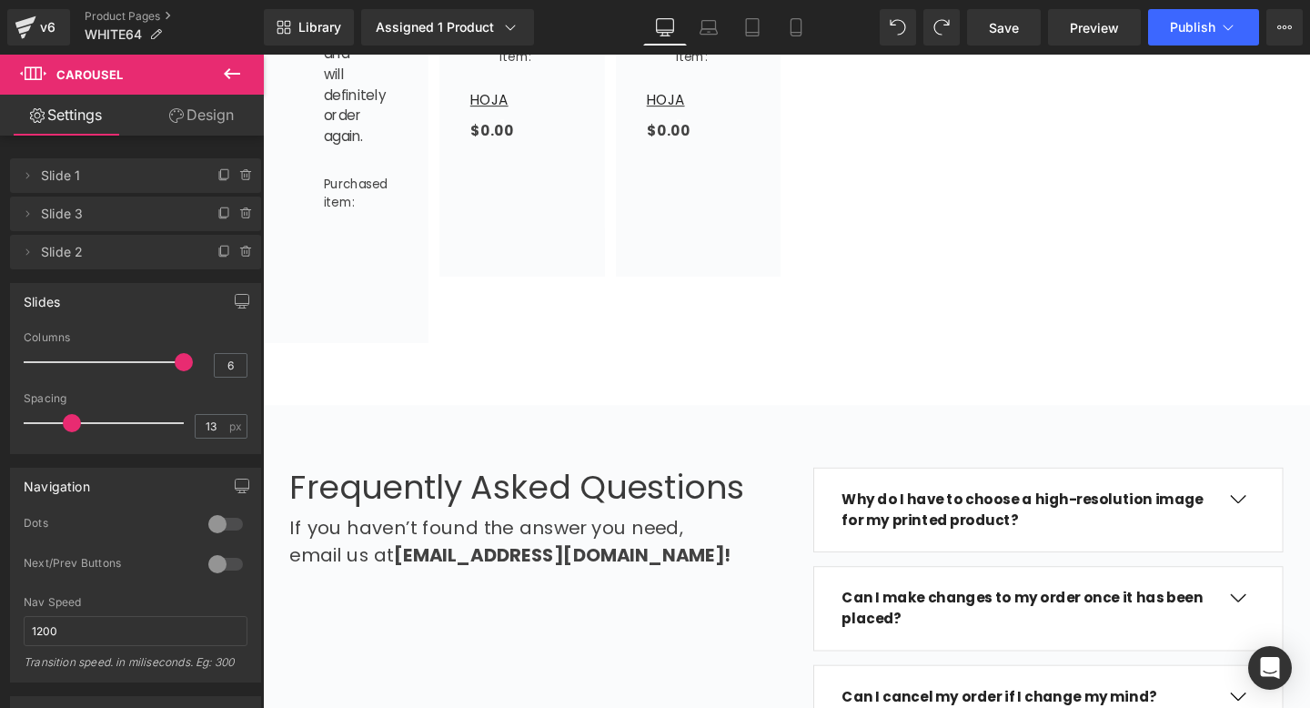
scroll to position [2446, 0]
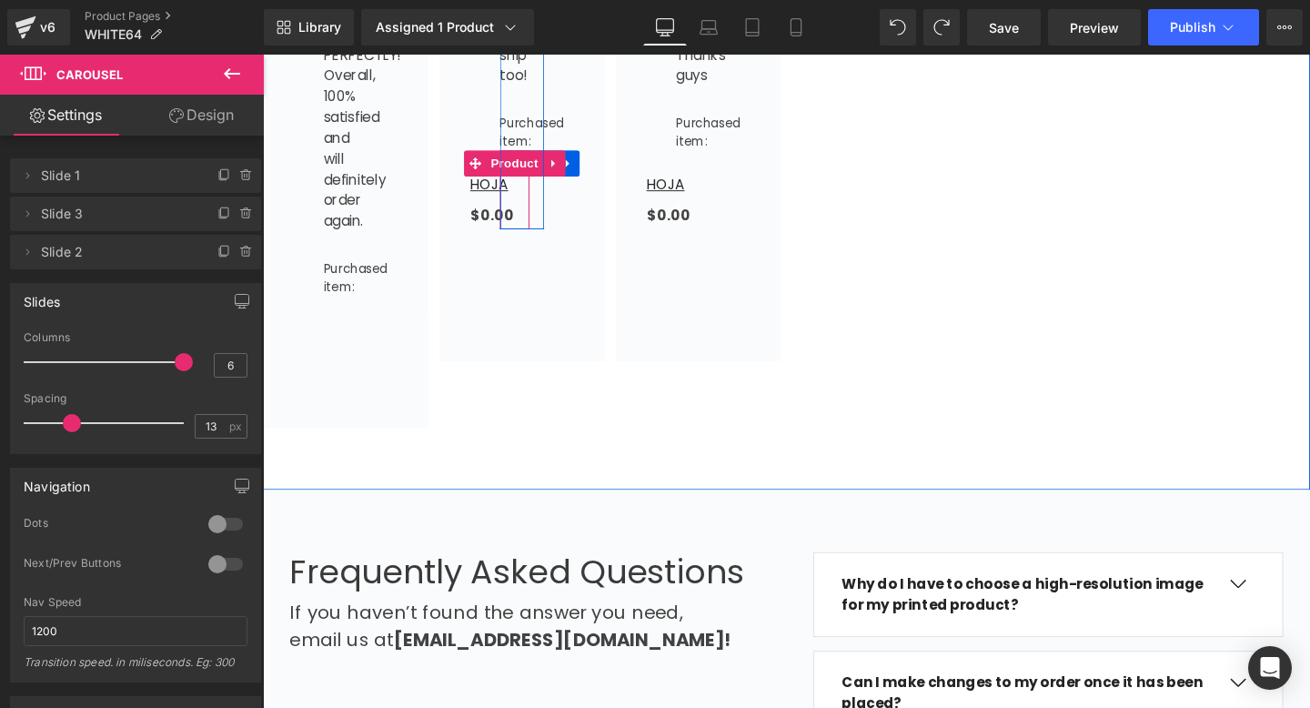
click at [543, 192] on div "Sale Off (P) Image [GEOGRAPHIC_DATA] (P) Title $0.00 $0 (P) Price Row Product" at bounding box center [527, 197] width 31 height 83
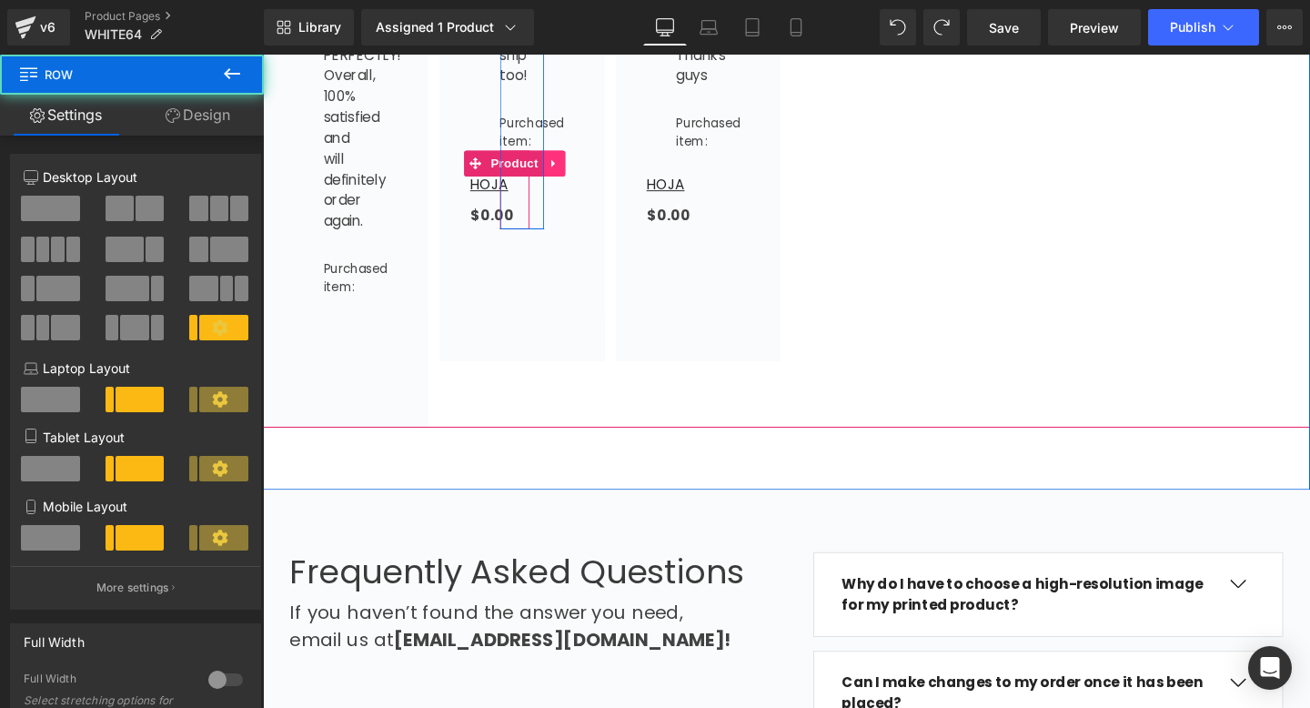
click at [569, 174] on icon at bounding box center [568, 170] width 4 height 8
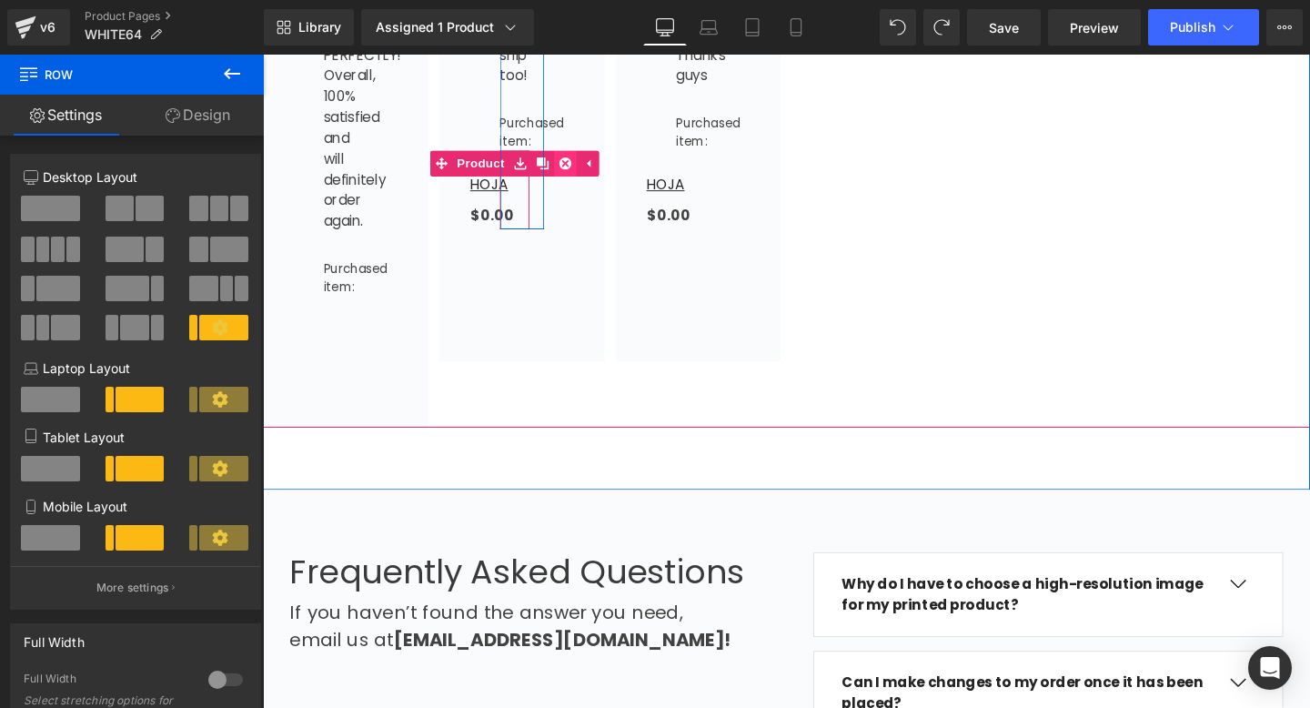
click at [582, 176] on icon at bounding box center [580, 169] width 13 height 13
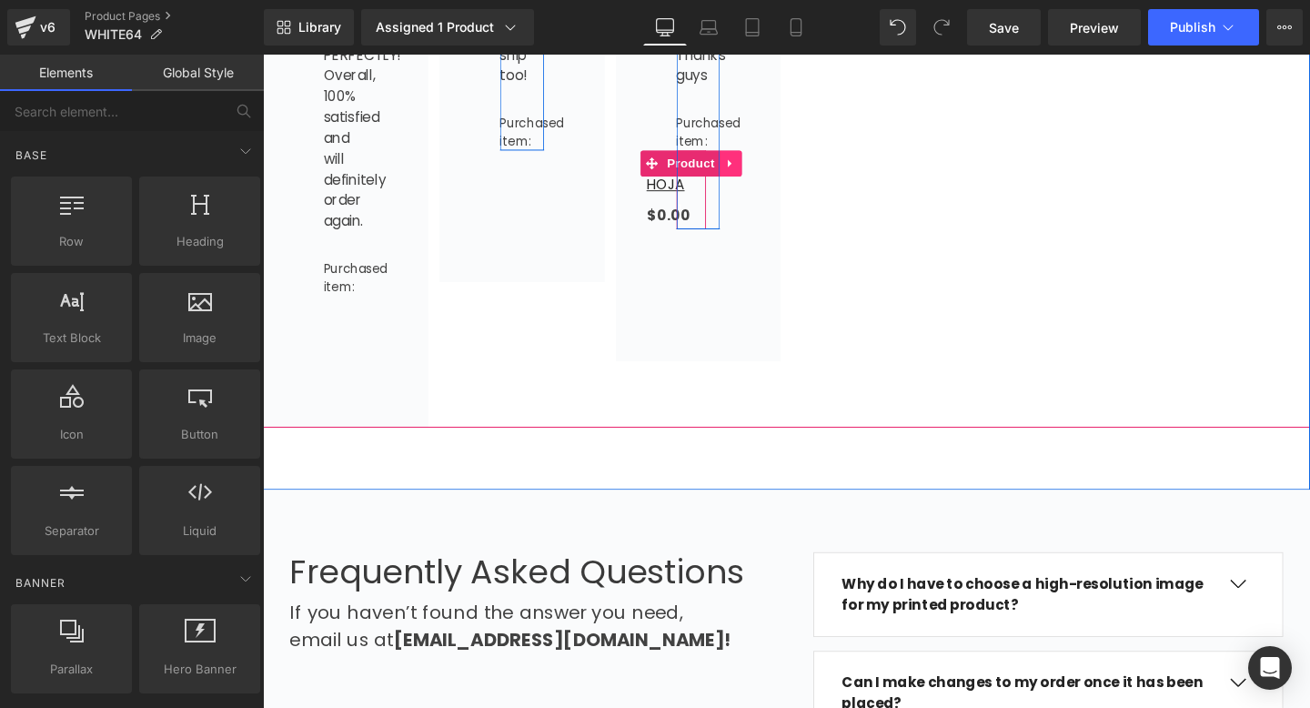
click at [748, 176] on icon at bounding box center [754, 170] width 13 height 14
click at [768, 176] on icon at bounding box center [765, 170] width 13 height 14
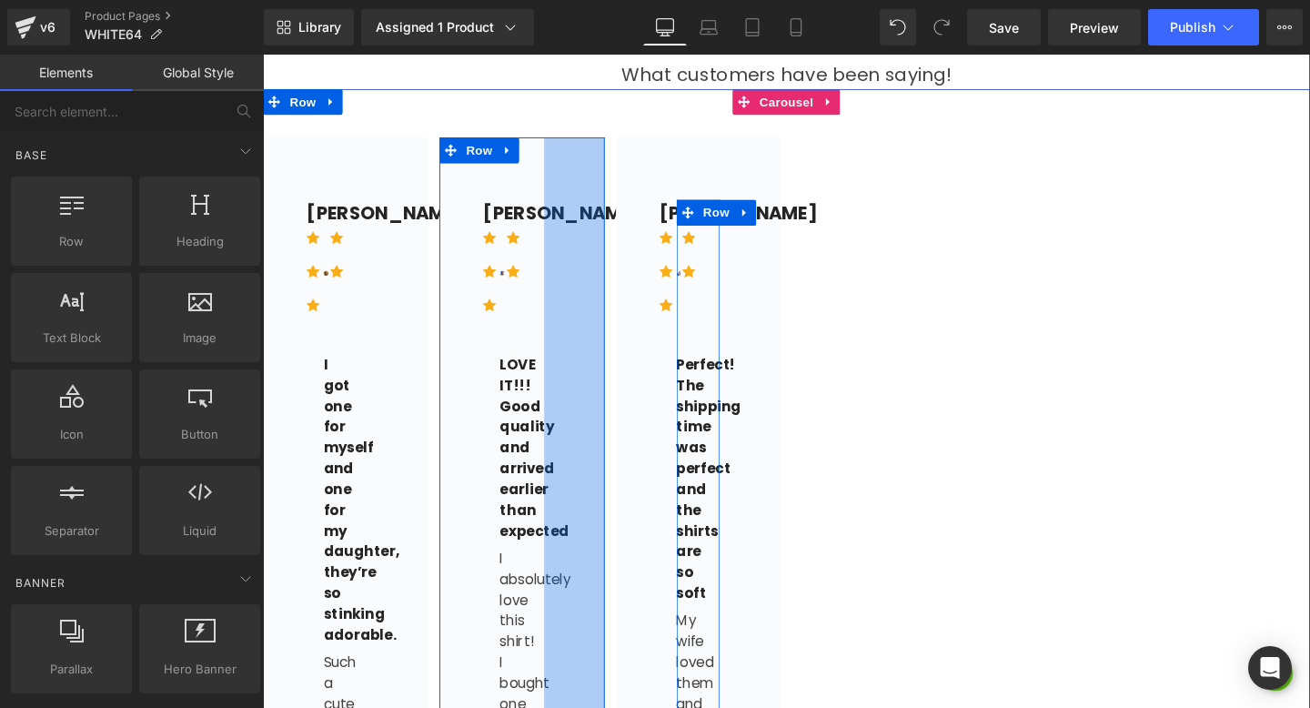
scroll to position [907, 0]
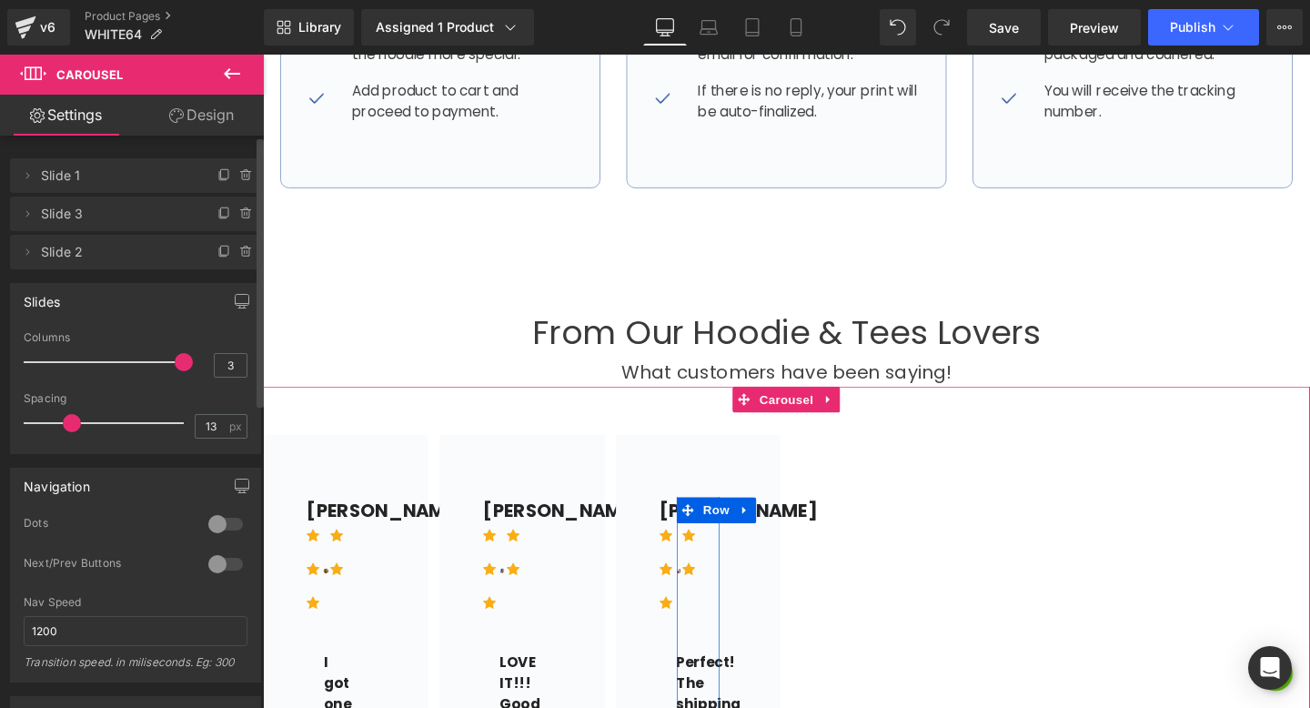
drag, startPoint x: 97, startPoint y: 364, endPoint x: 74, endPoint y: 360, distance: 23.9
click at [97, 364] on div at bounding box center [108, 362] width 151 height 36
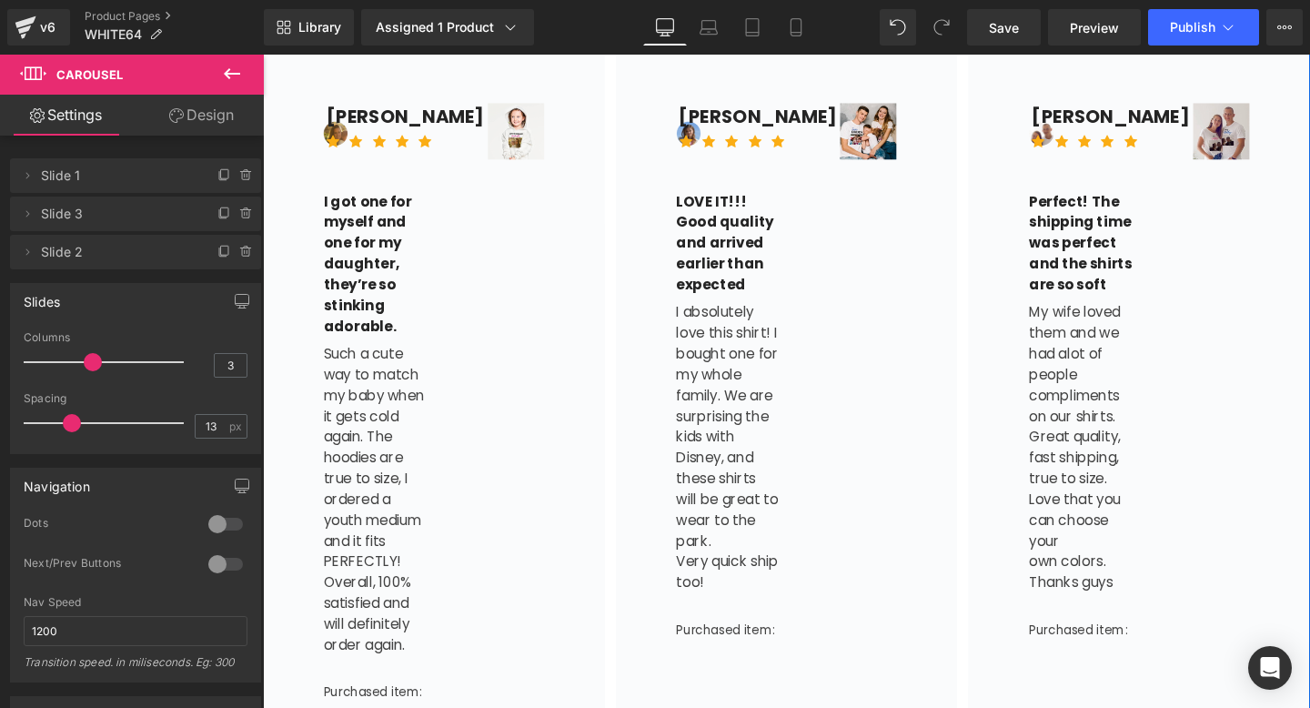
scroll to position [1524, 0]
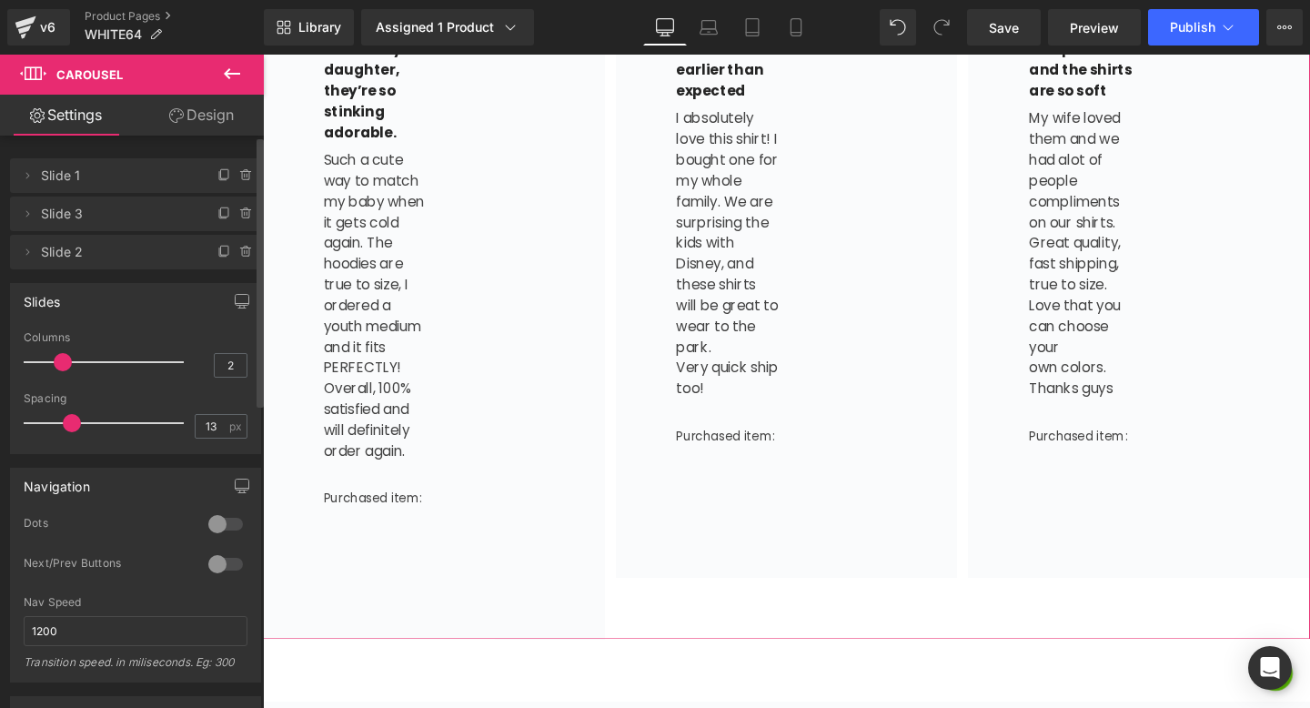
click at [49, 366] on div at bounding box center [108, 362] width 151 height 36
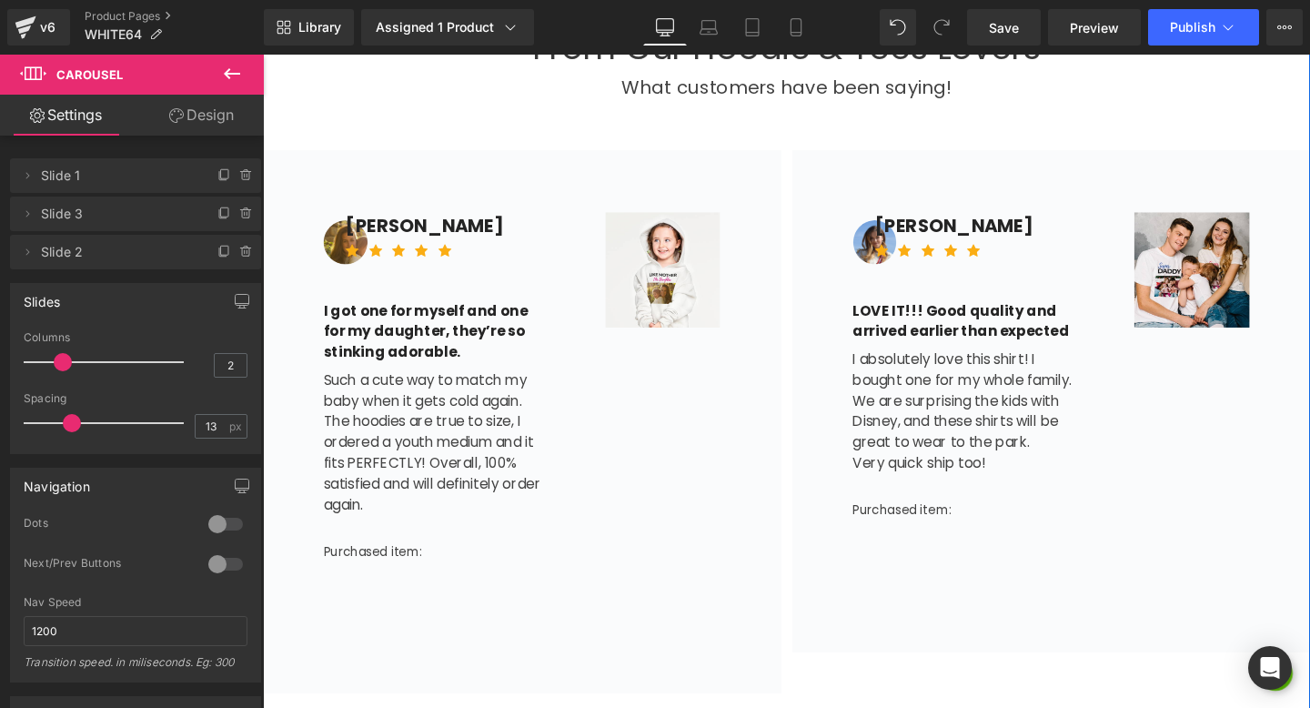
scroll to position [1202, 0]
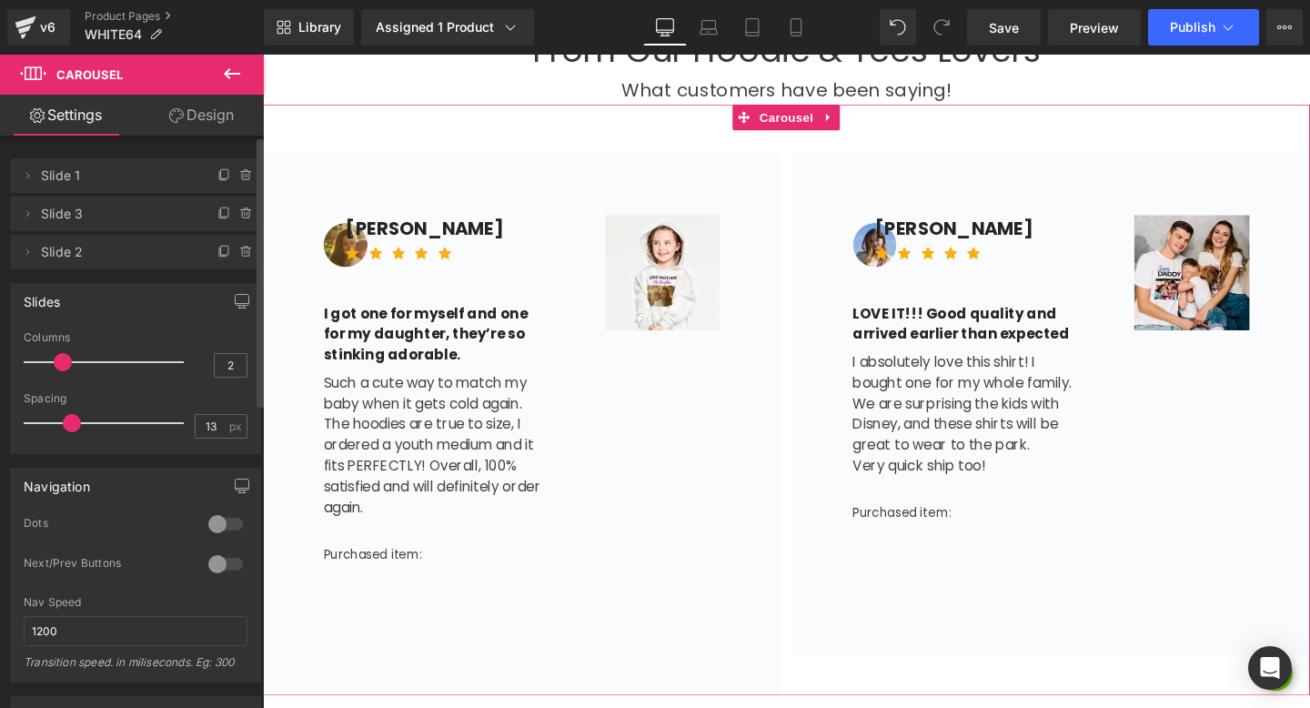
type input "1"
drag, startPoint x: 55, startPoint y: 361, endPoint x: 16, endPoint y: 360, distance: 39.1
click at [16, 360] on div "1 Columns 1 1 Columns 1 1 Columns 1 1 Columns 1 13px Spacing 13 px 5px Spacing …" at bounding box center [135, 392] width 249 height 122
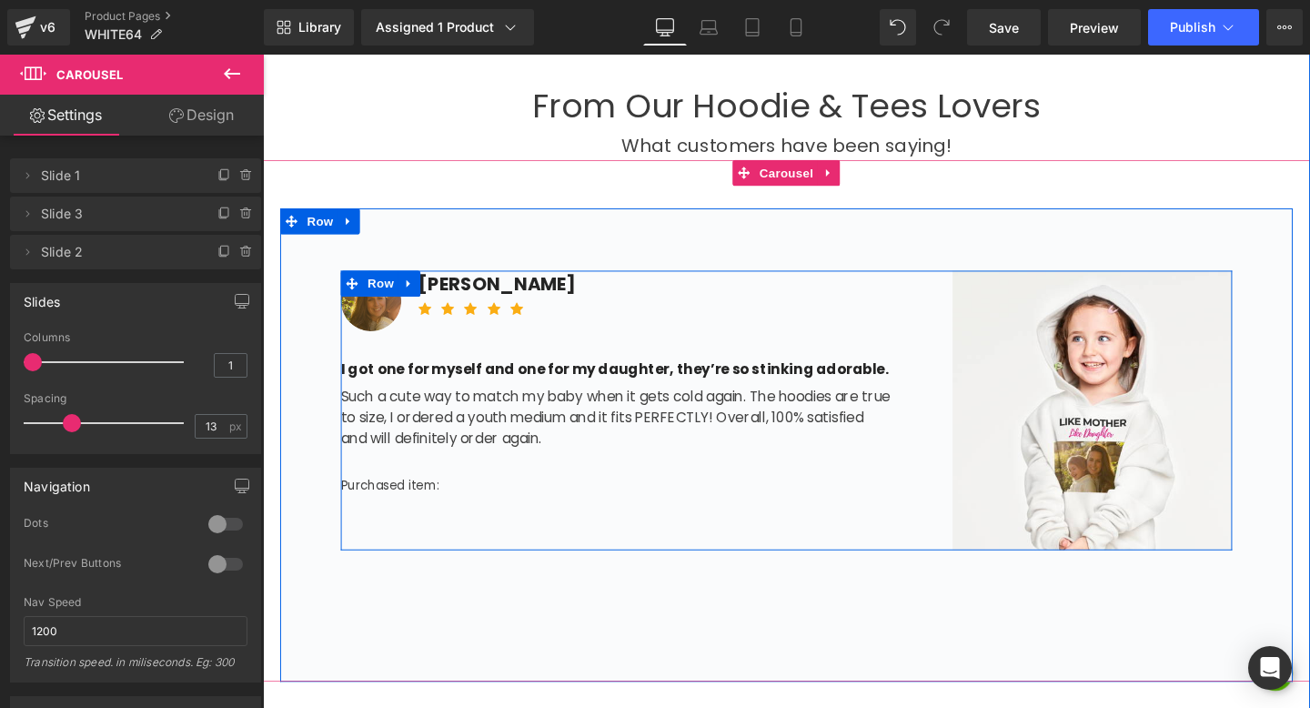
scroll to position [1140, 0]
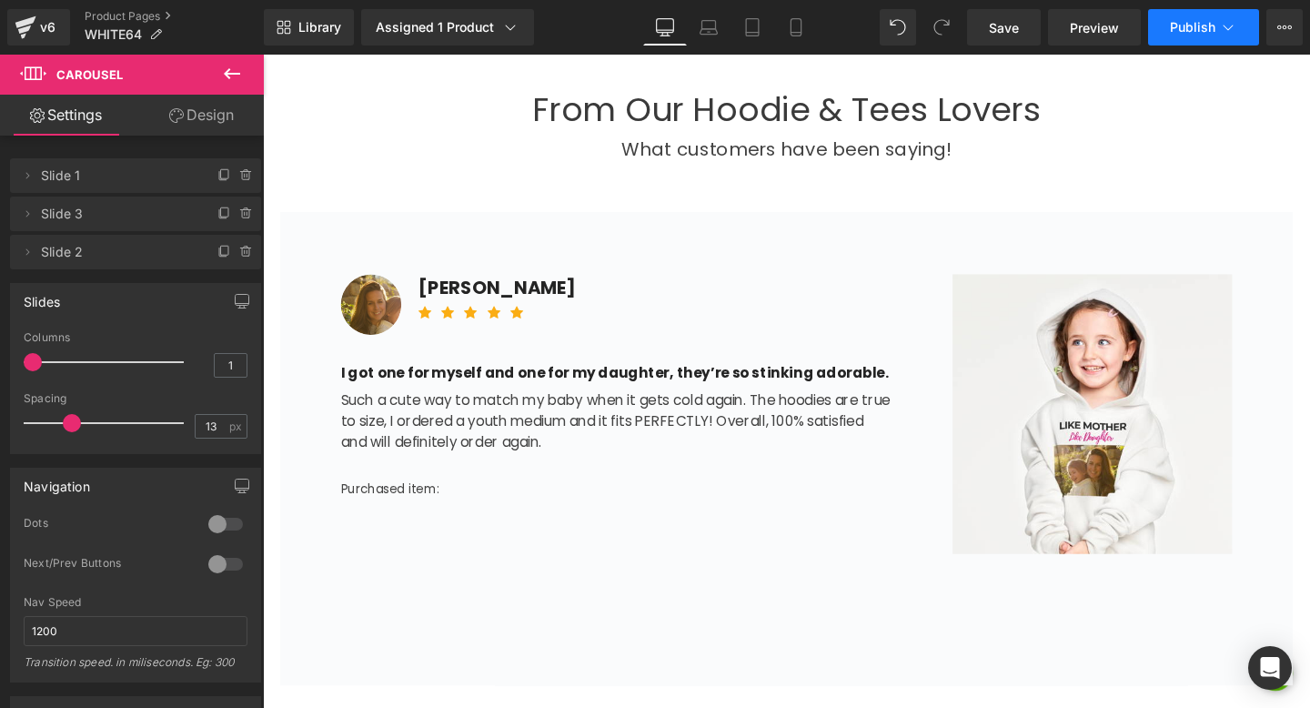
click at [1165, 41] on button "Publish" at bounding box center [1203, 27] width 111 height 36
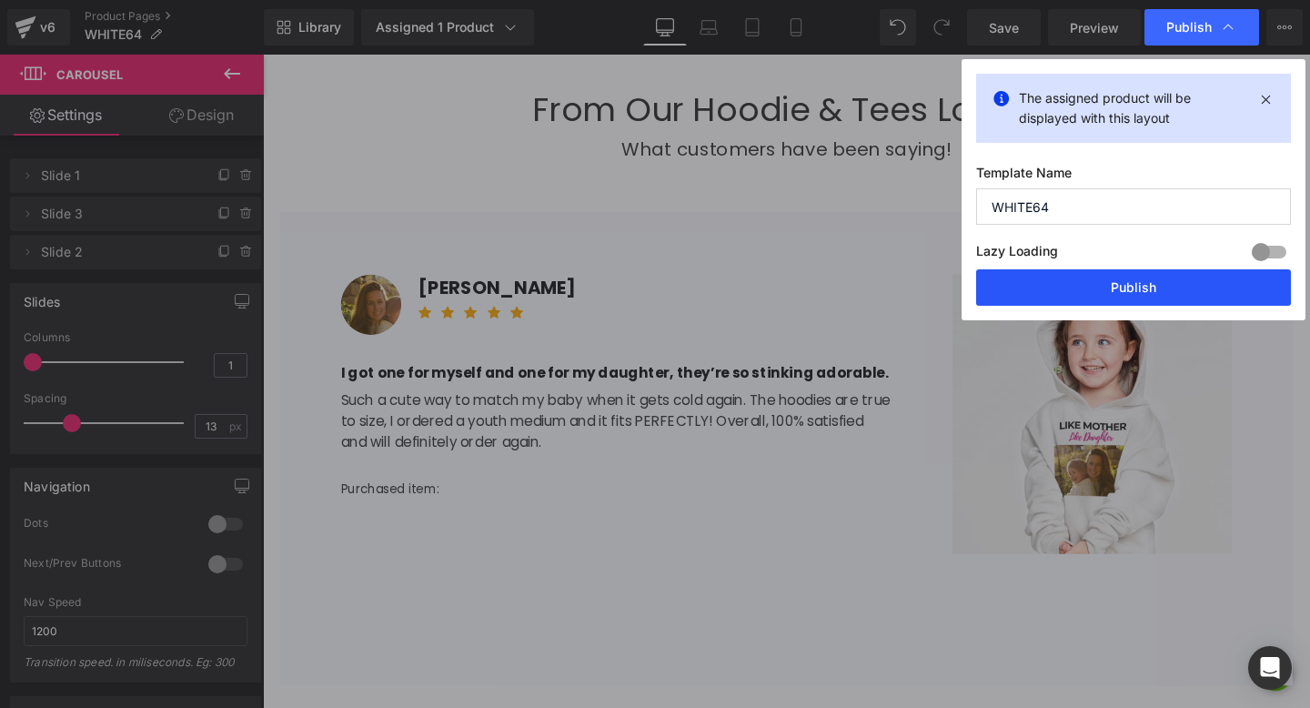
click at [1079, 293] on button "Publish" at bounding box center [1133, 287] width 315 height 36
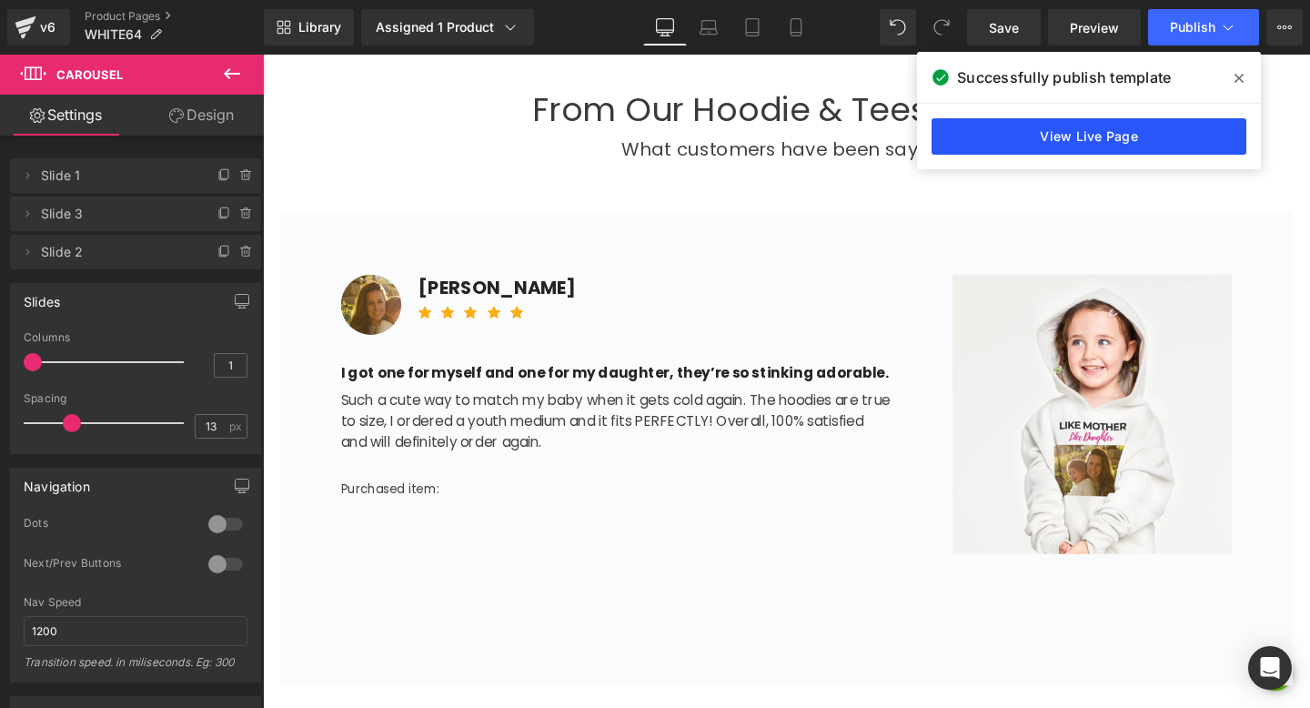
click at [1124, 143] on link "View Live Page" at bounding box center [1088, 136] width 315 height 36
